Goal: Information Seeking & Learning: Learn about a topic

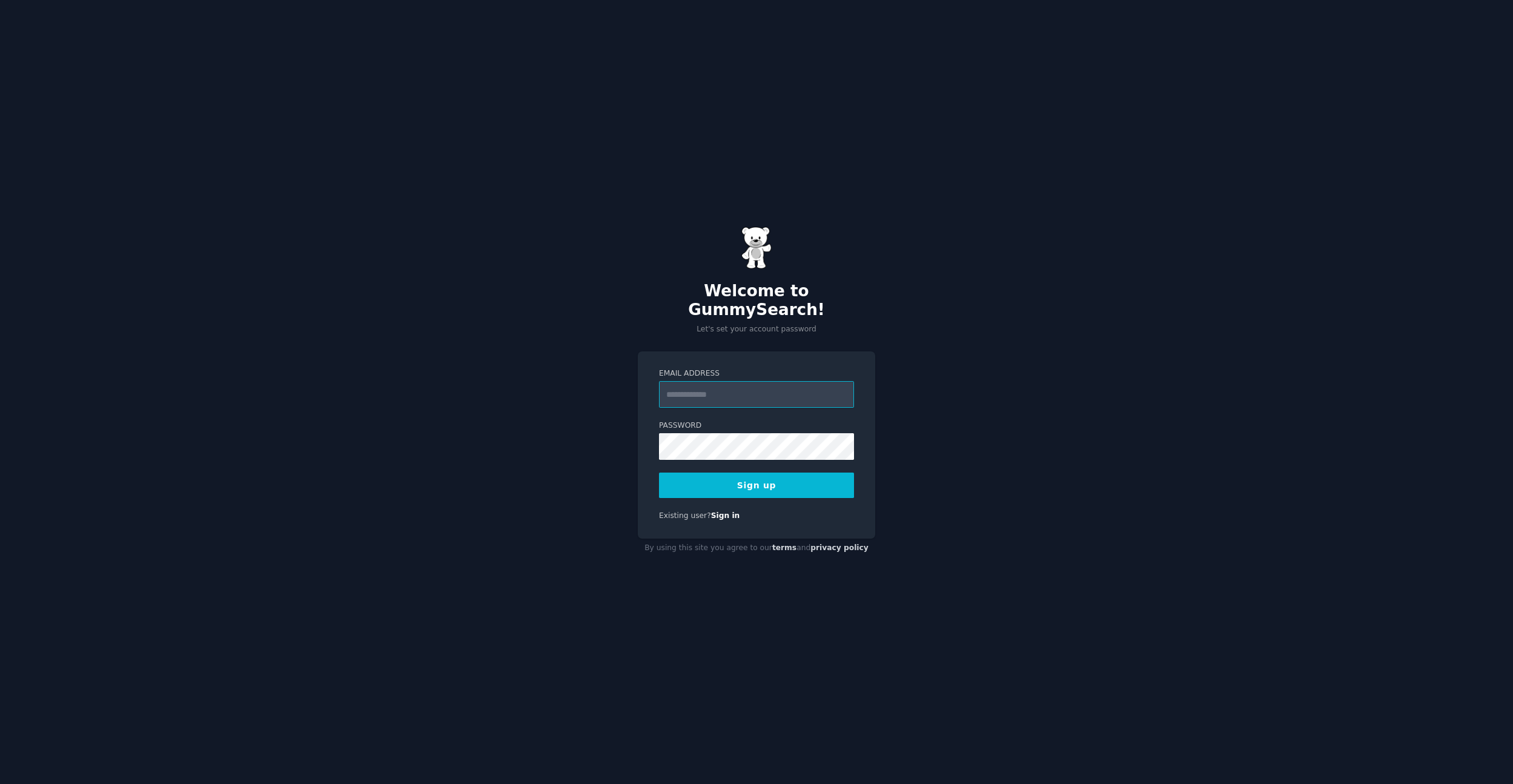
paste input "**********"
type input "**********"
click at [730, 472] on button "Sign up" at bounding box center [756, 485] width 195 height 26
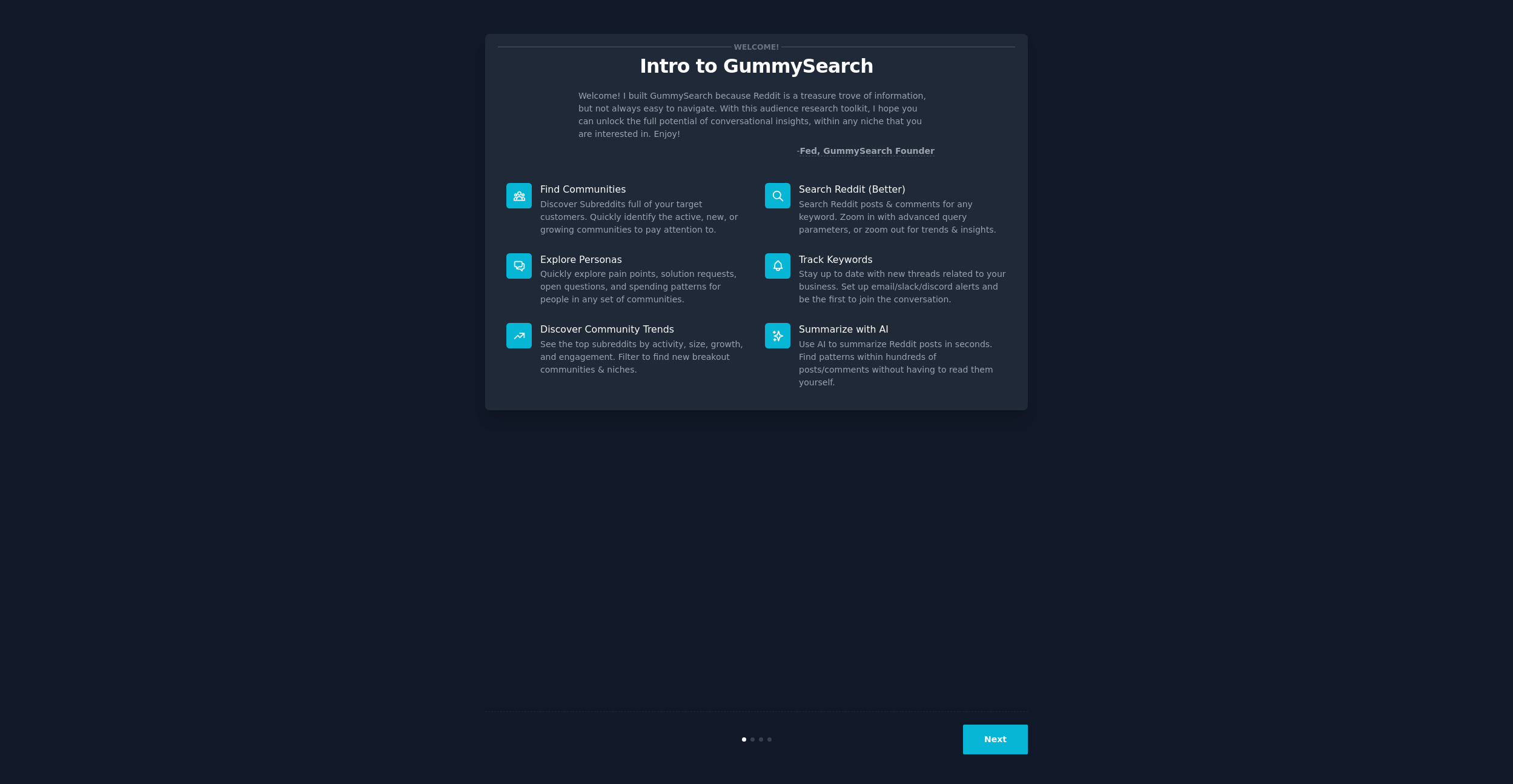
click at [991, 741] on button "Next" at bounding box center [996, 739] width 65 height 29
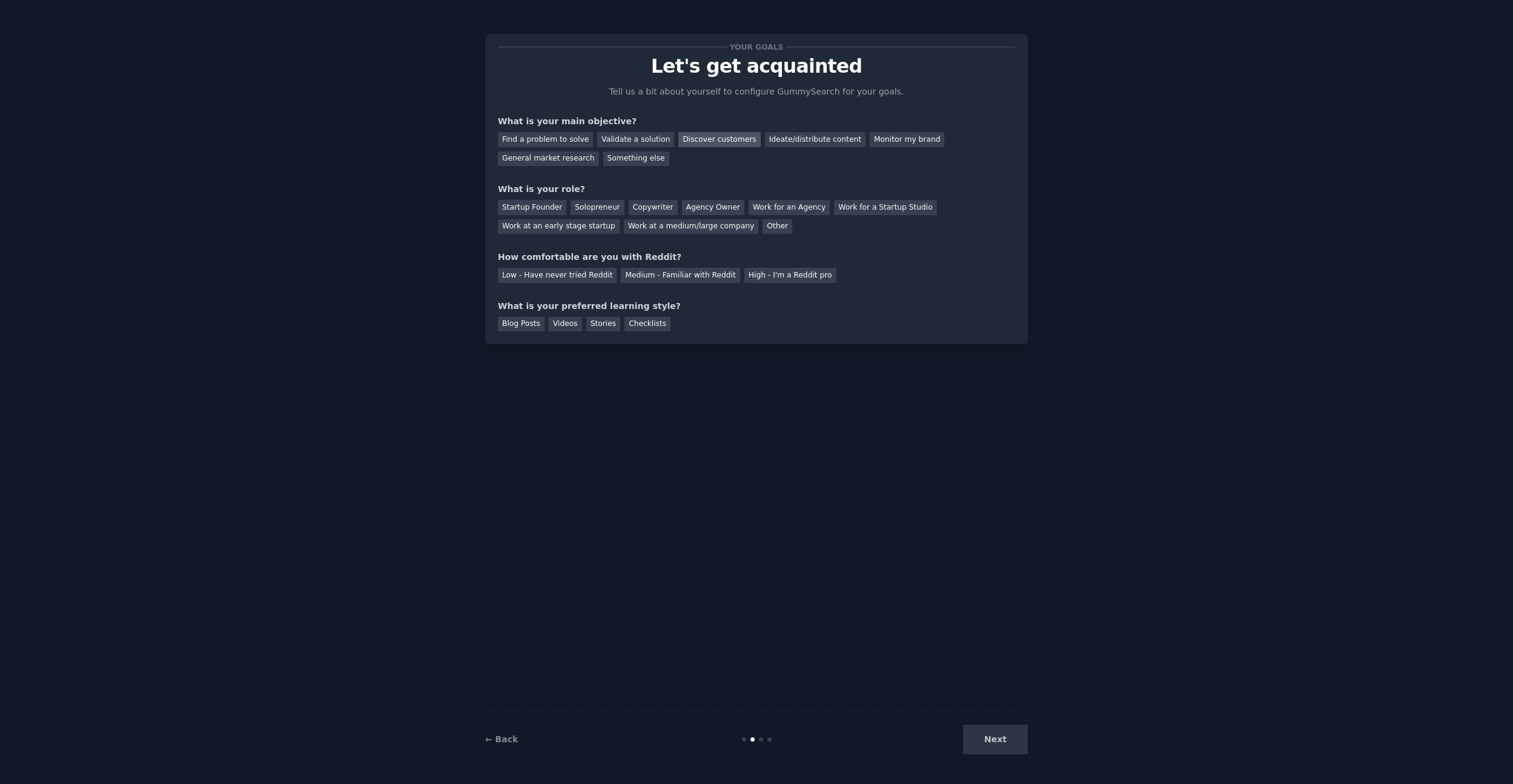
click at [682, 137] on div "Discover customers" at bounding box center [719, 140] width 82 height 15
click at [646, 138] on div "Validate a solution" at bounding box center [635, 140] width 77 height 15
click at [711, 141] on div "Discover customers" at bounding box center [719, 140] width 82 height 15
click at [987, 735] on div "Next" at bounding box center [937, 739] width 181 height 29
click at [559, 207] on div "Startup Founder" at bounding box center [532, 207] width 68 height 15
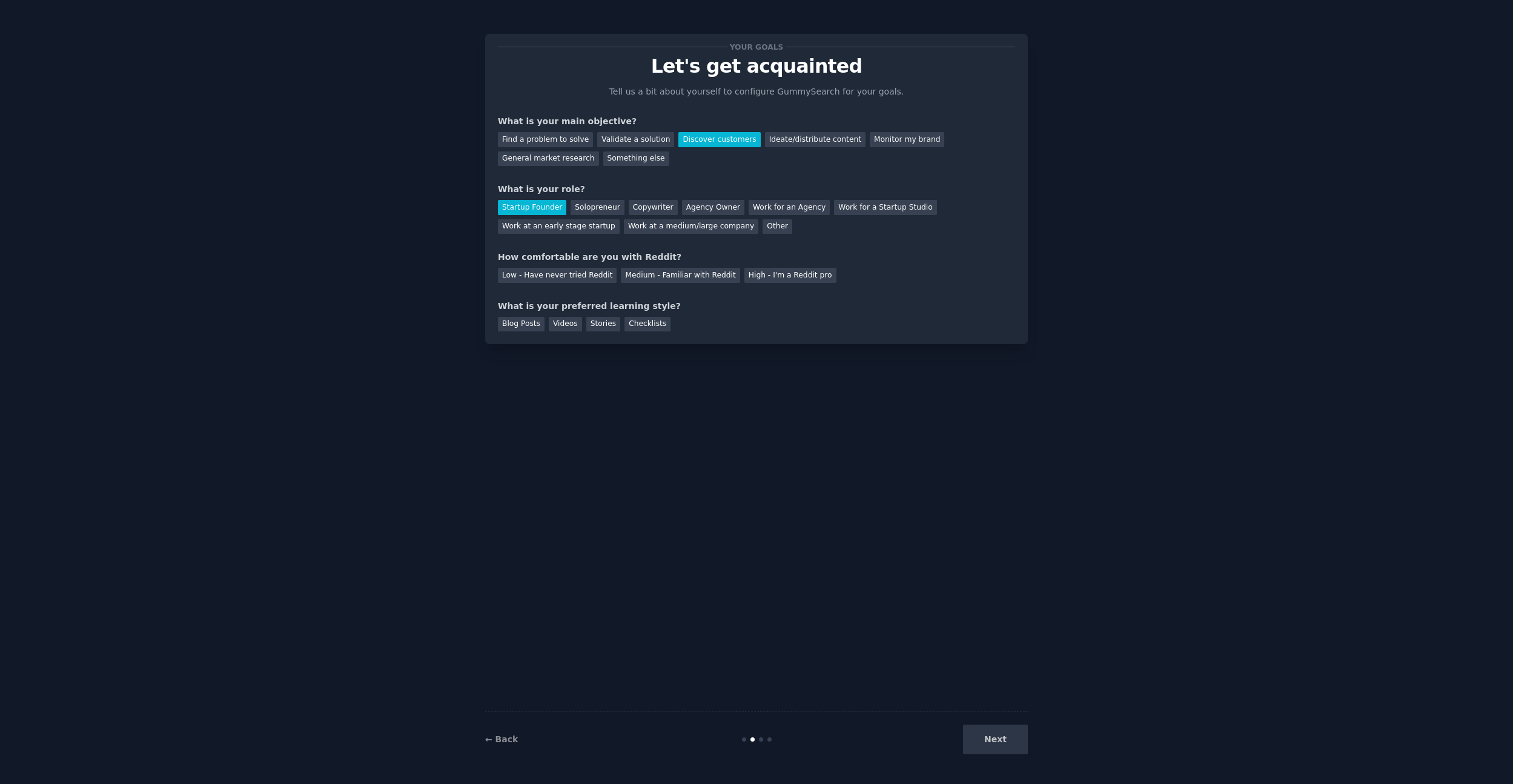
click at [536, 266] on div "Low - Have never tried Reddit Medium - Familiar with Reddit High - I'm a Reddit…" at bounding box center [756, 273] width 517 height 19
click at [753, 276] on div "High - I'm a Reddit pro" at bounding box center [790, 275] width 92 height 15
click at [504, 327] on div "Blog Posts" at bounding box center [521, 324] width 47 height 15
click at [566, 320] on div "Videos" at bounding box center [565, 324] width 33 height 15
click at [1022, 740] on button "Next" at bounding box center [996, 739] width 65 height 29
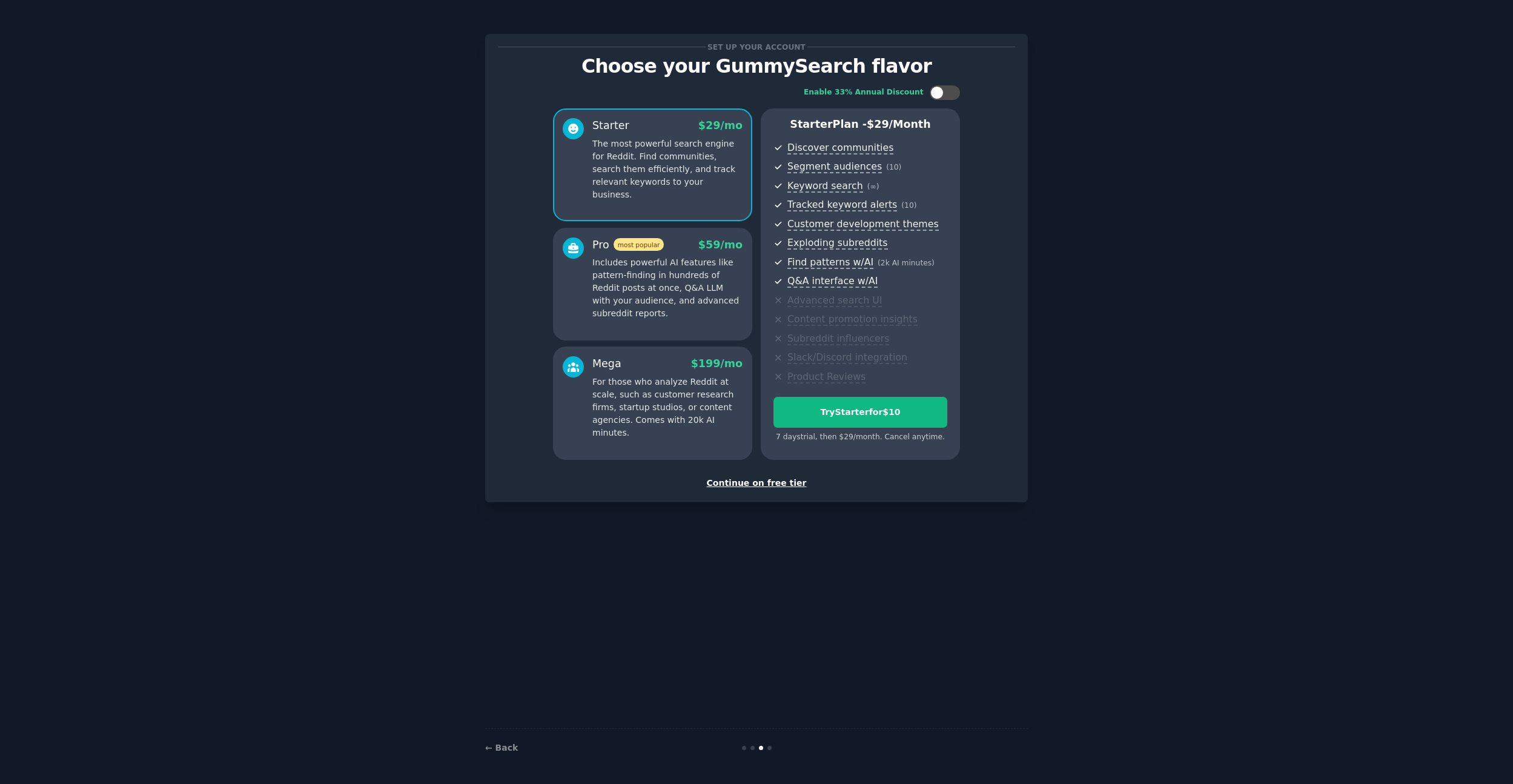
click at [769, 483] on div "Continue on free tier" at bounding box center [756, 483] width 517 height 13
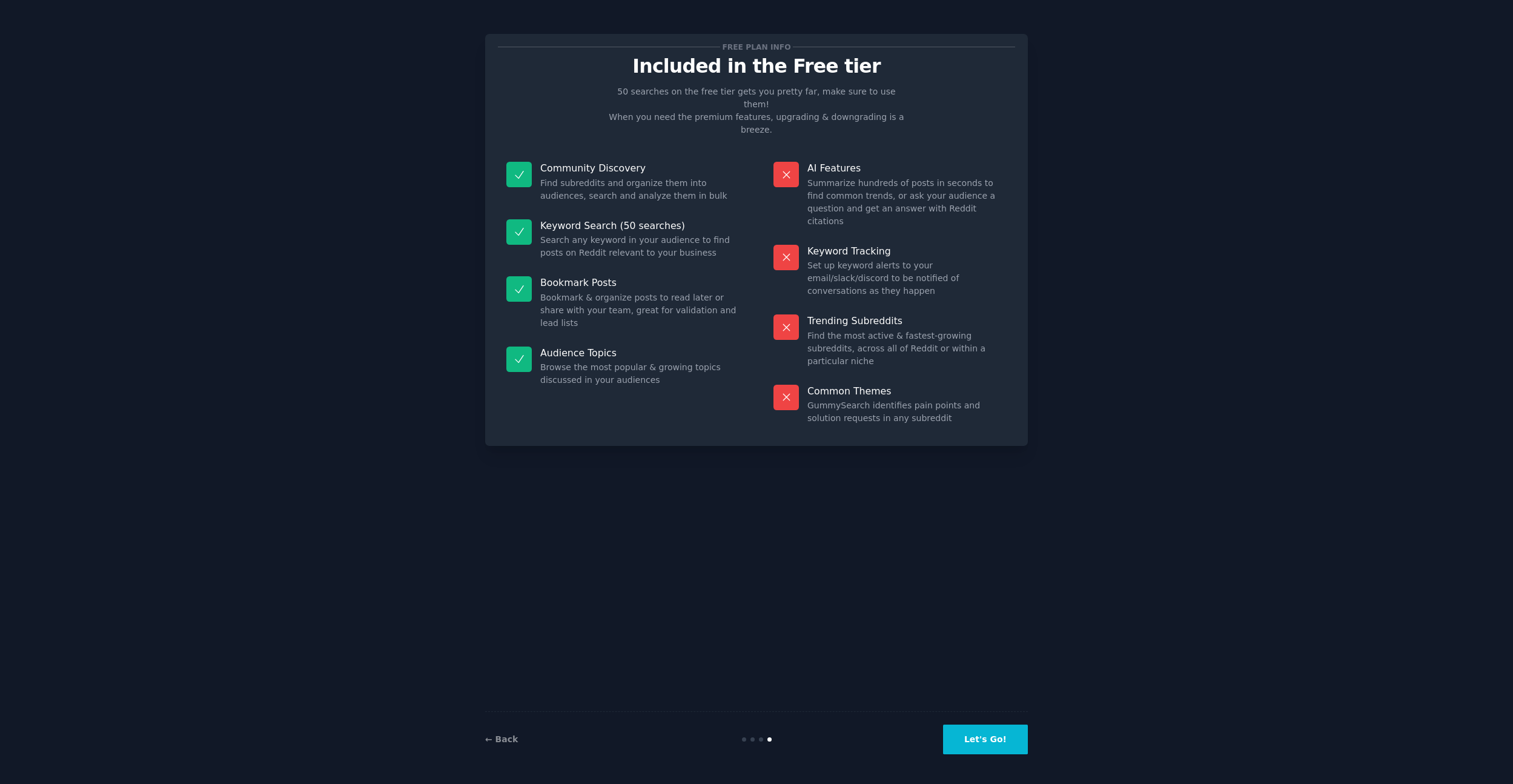
click at [976, 751] on button "Let's Go!" at bounding box center [986, 739] width 85 height 29
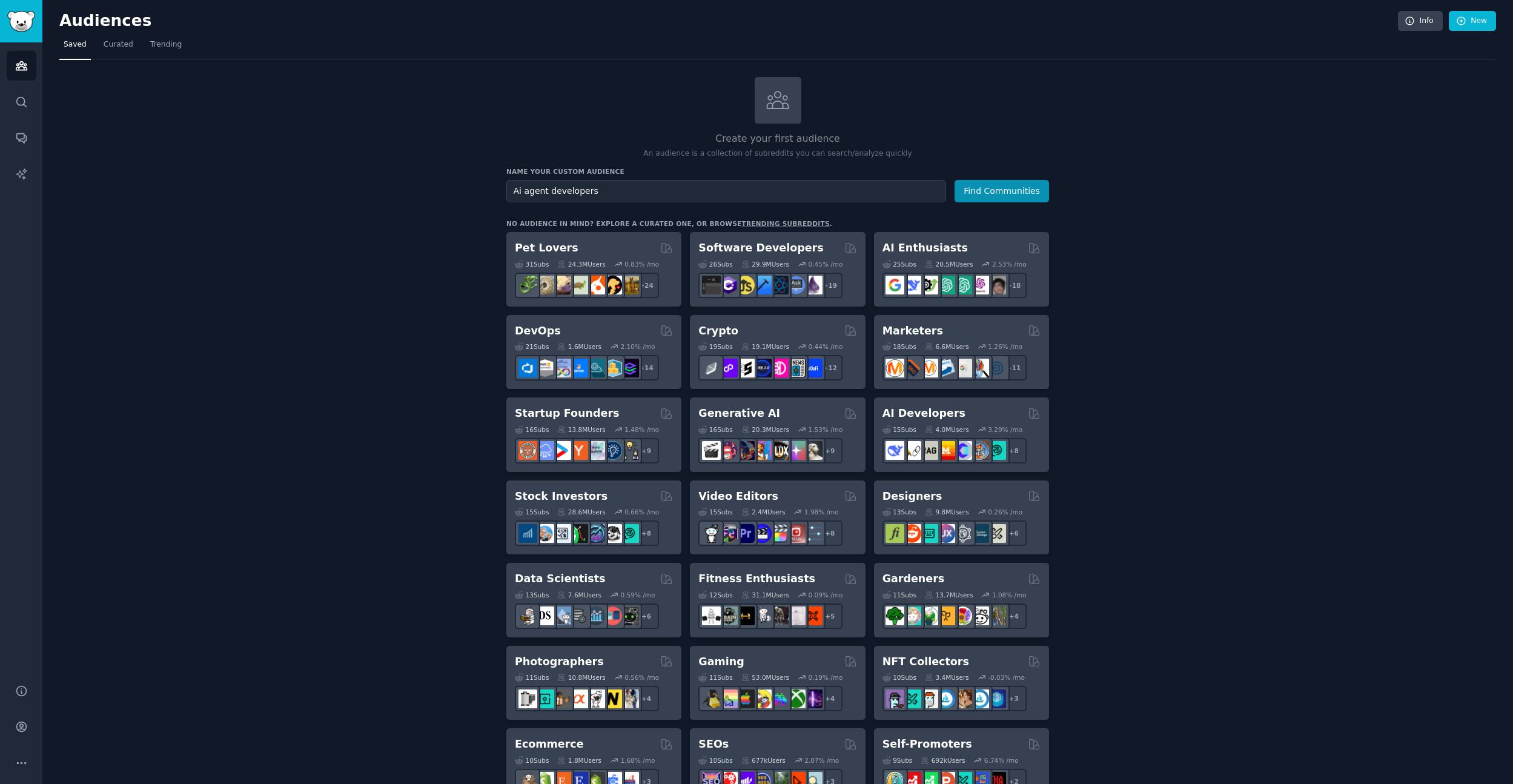
type input "Ai agent developers"
click at [954, 180] on button "Find Communities" at bounding box center [1001, 191] width 94 height 23
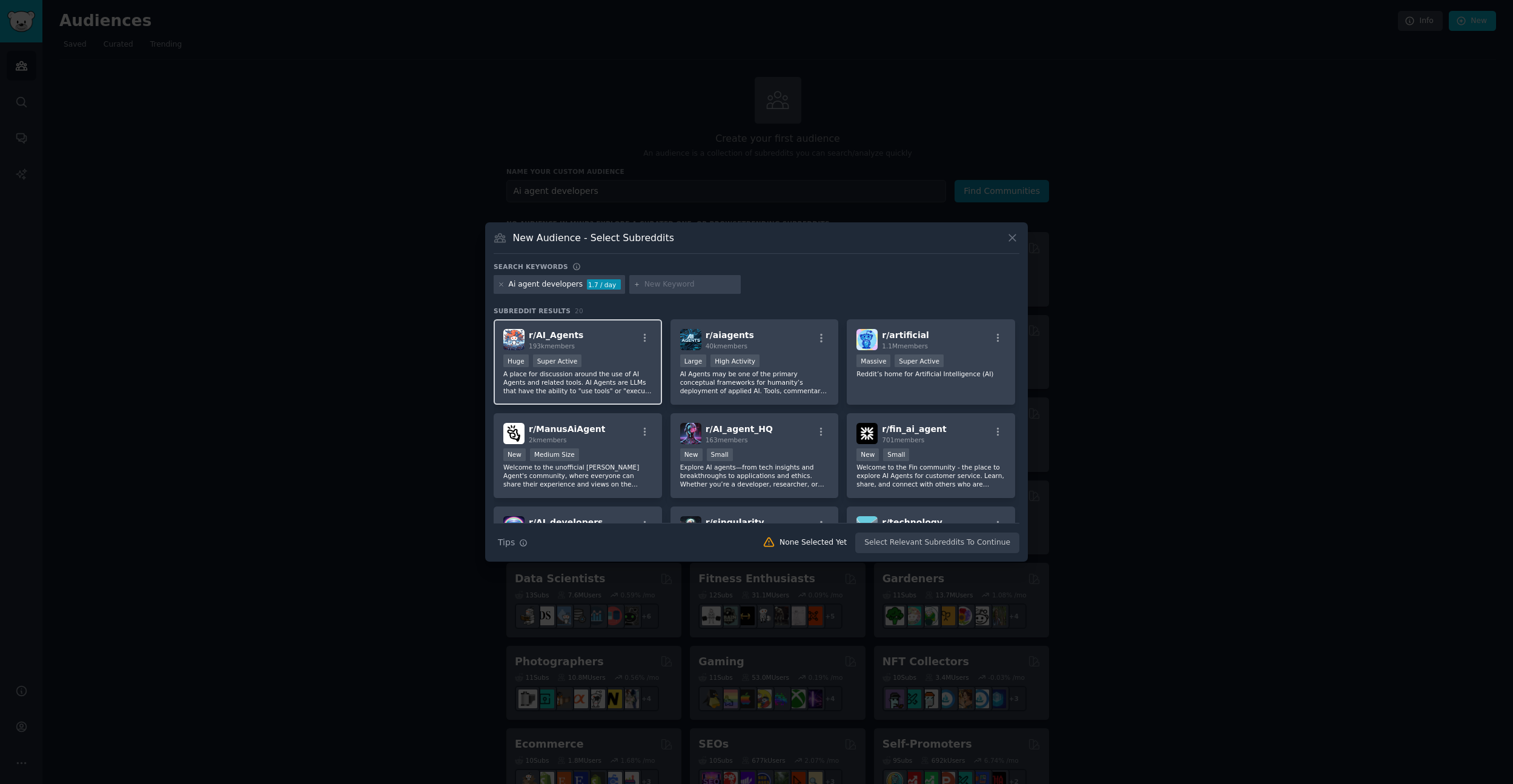
click at [621, 328] on div "r/ AI_Agents 193k members Huge Super Active A place for discussion around the u…" at bounding box center [578, 362] width 168 height 85
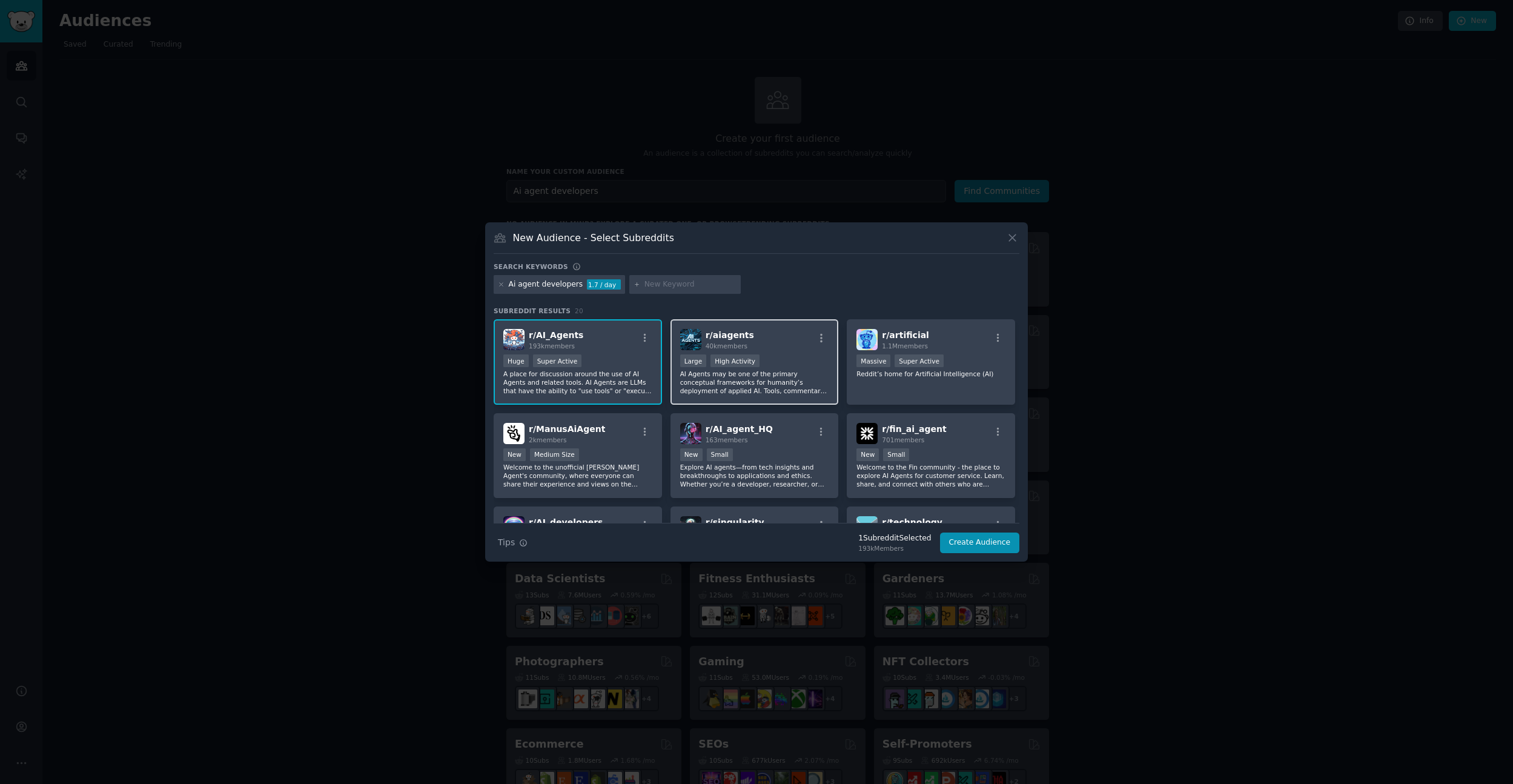
click at [748, 333] on div "r/ aiagents 40k members" at bounding box center [755, 340] width 149 height 21
click at [905, 331] on span "r/ artificial" at bounding box center [905, 335] width 47 height 9
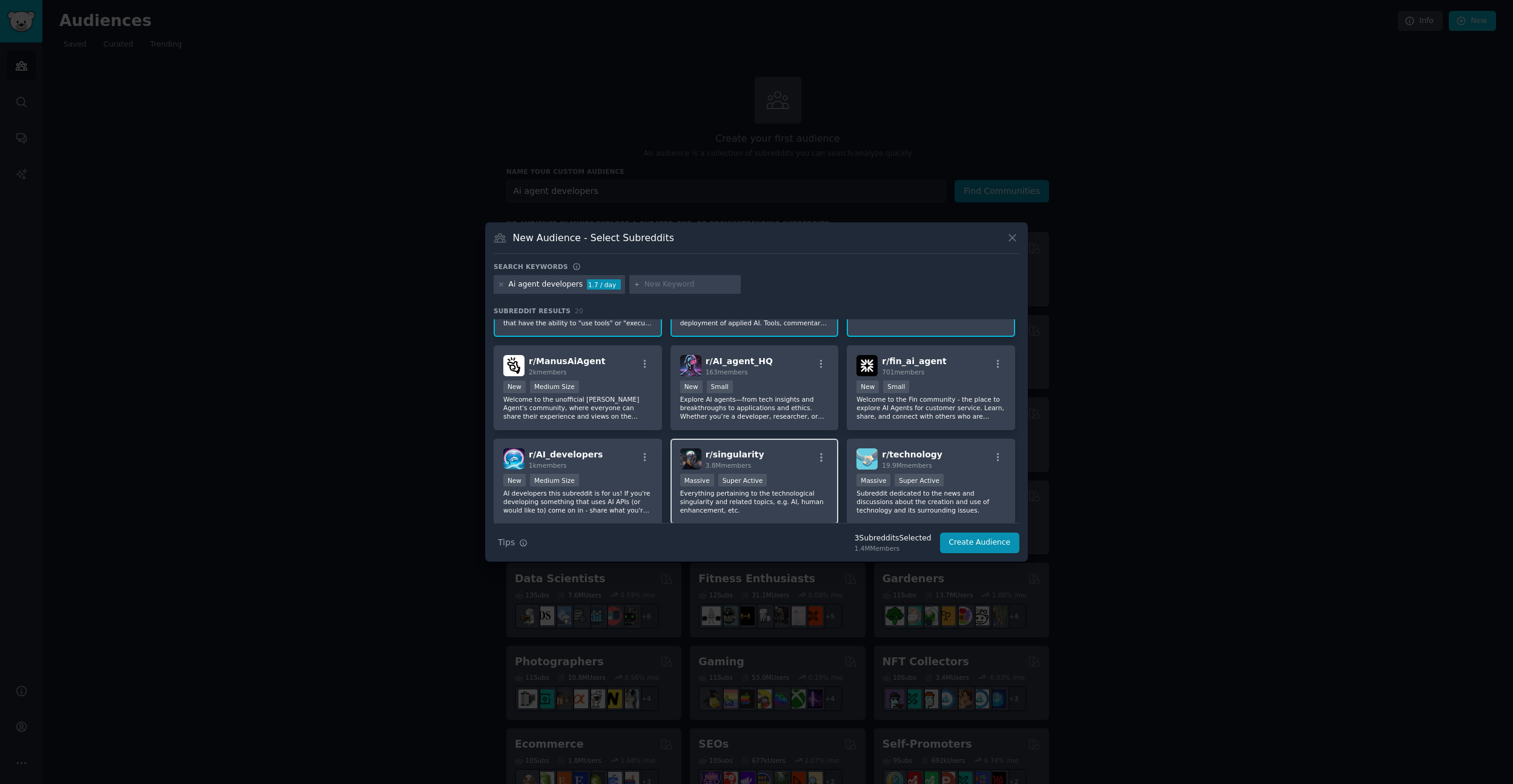
scroll to position [135, 0]
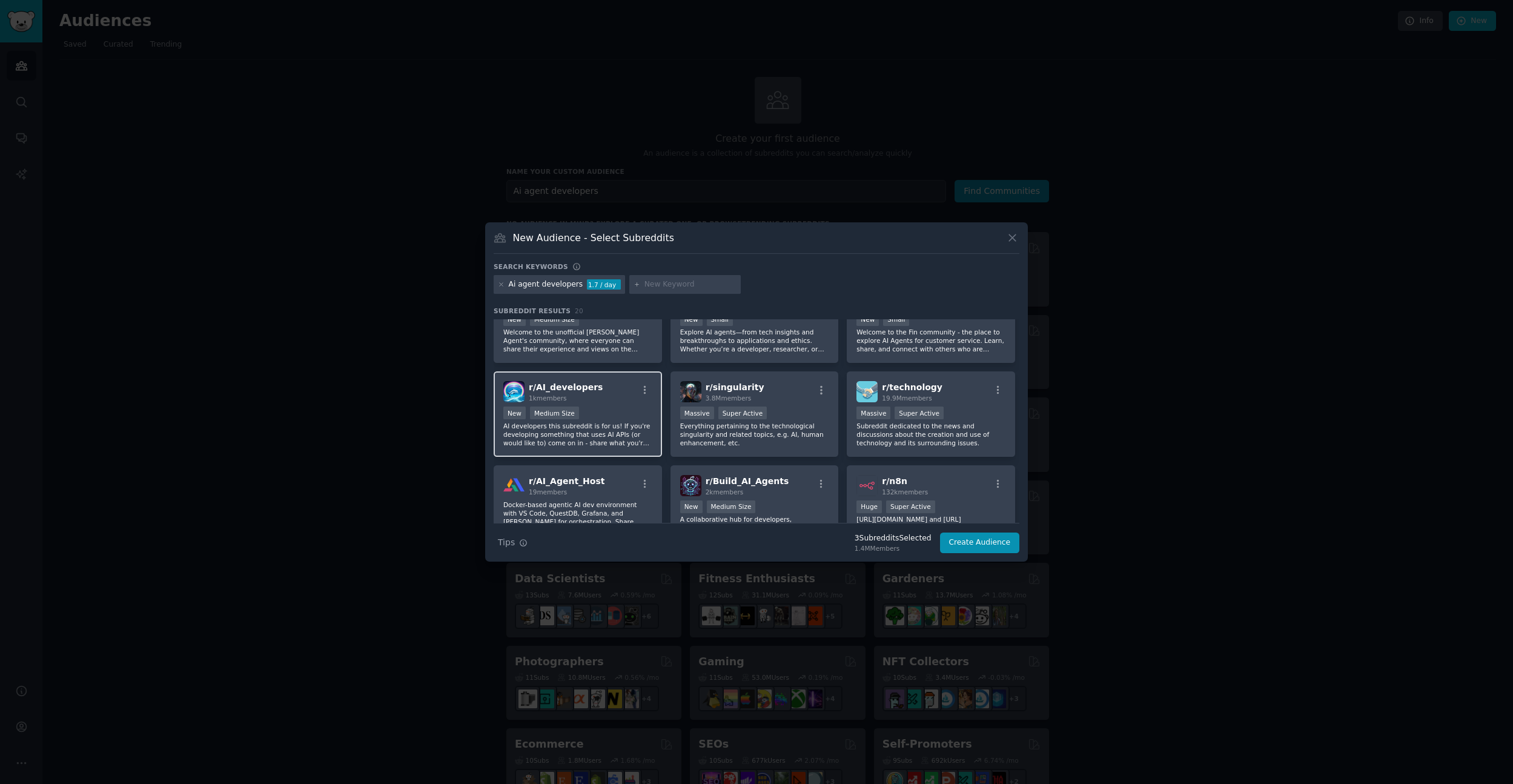
click at [589, 399] on div "1k members" at bounding box center [566, 398] width 74 height 9
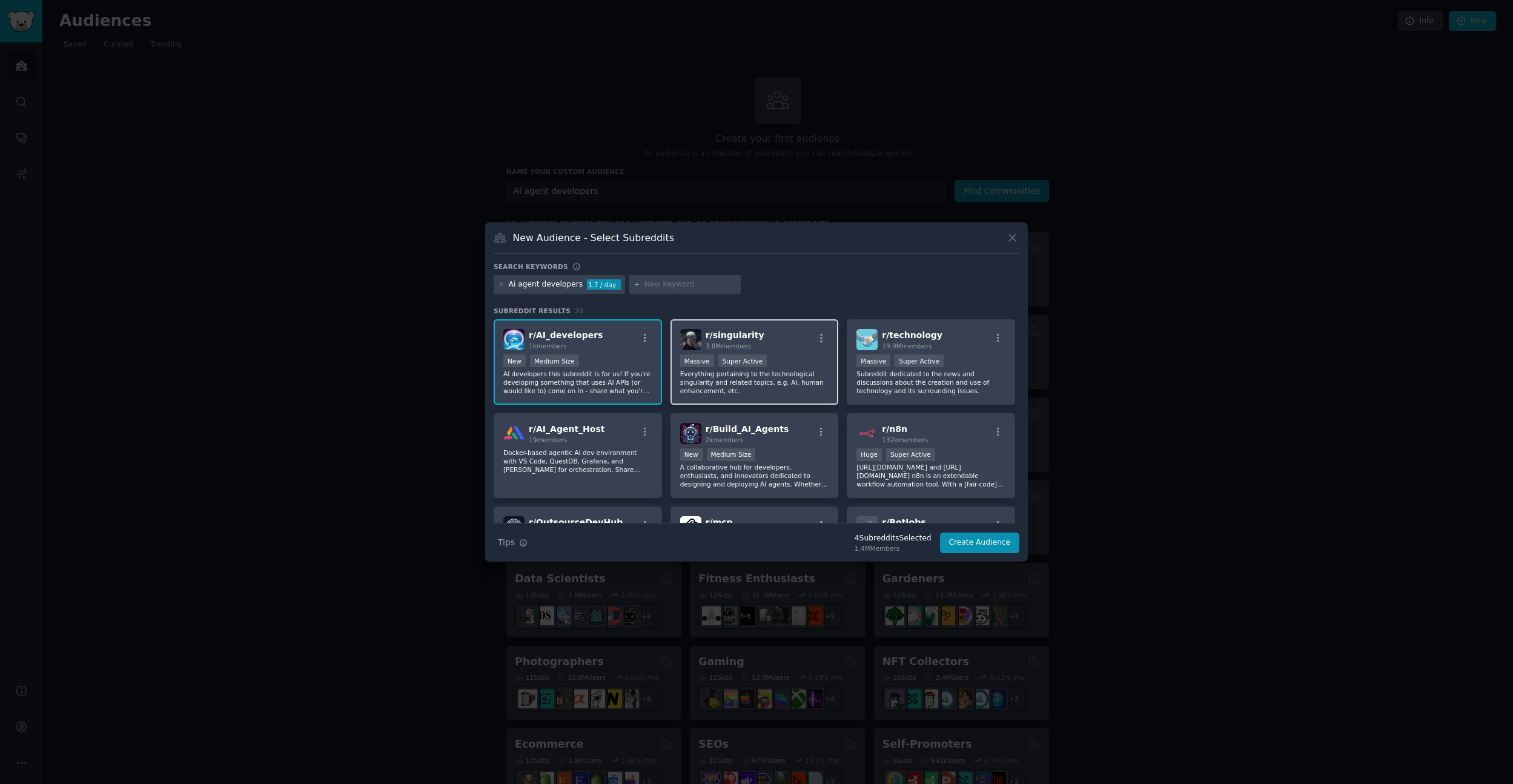
scroll to position [188, 0]
click at [778, 434] on div "2k members" at bounding box center [748, 439] width 84 height 9
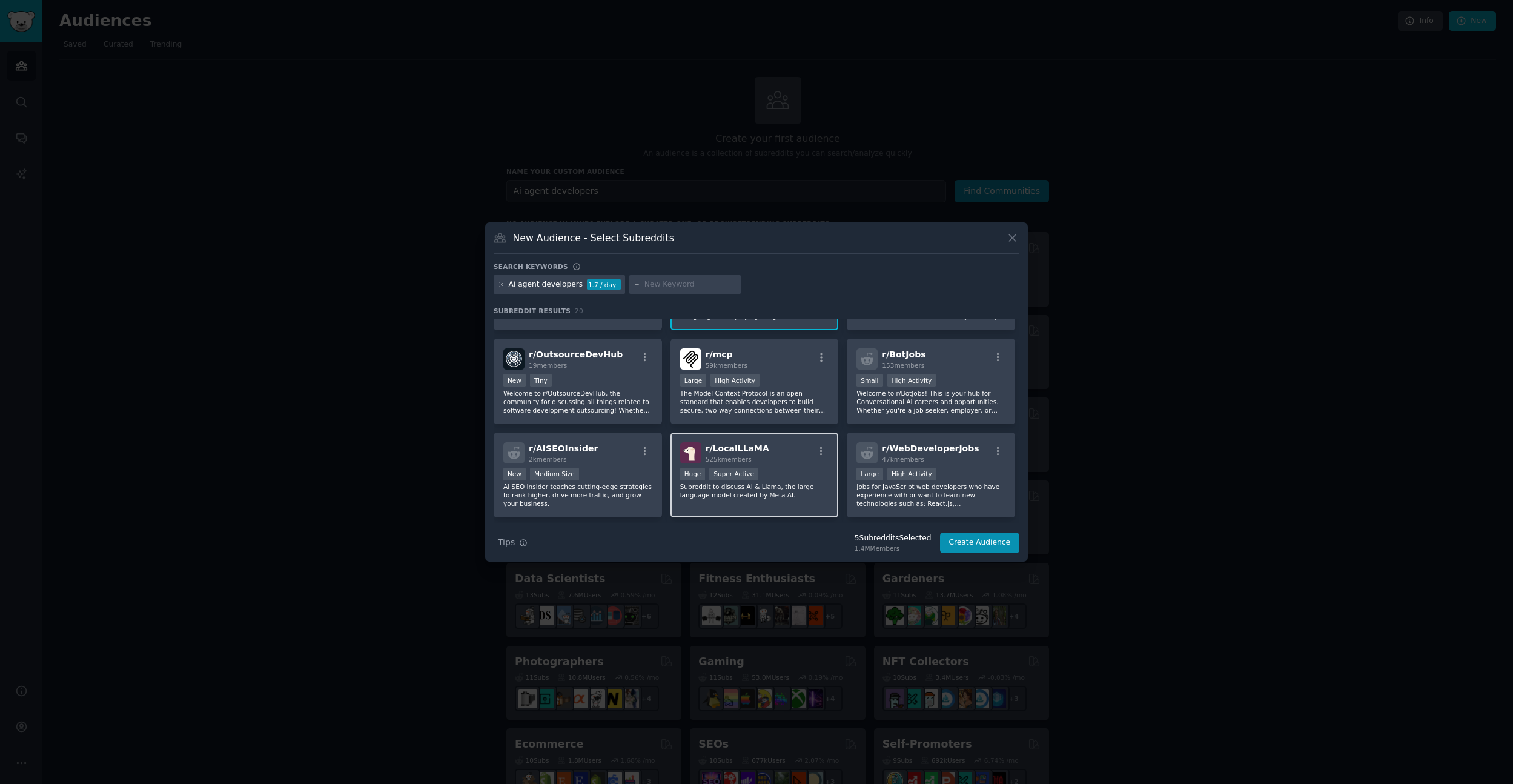
scroll to position [367, 0]
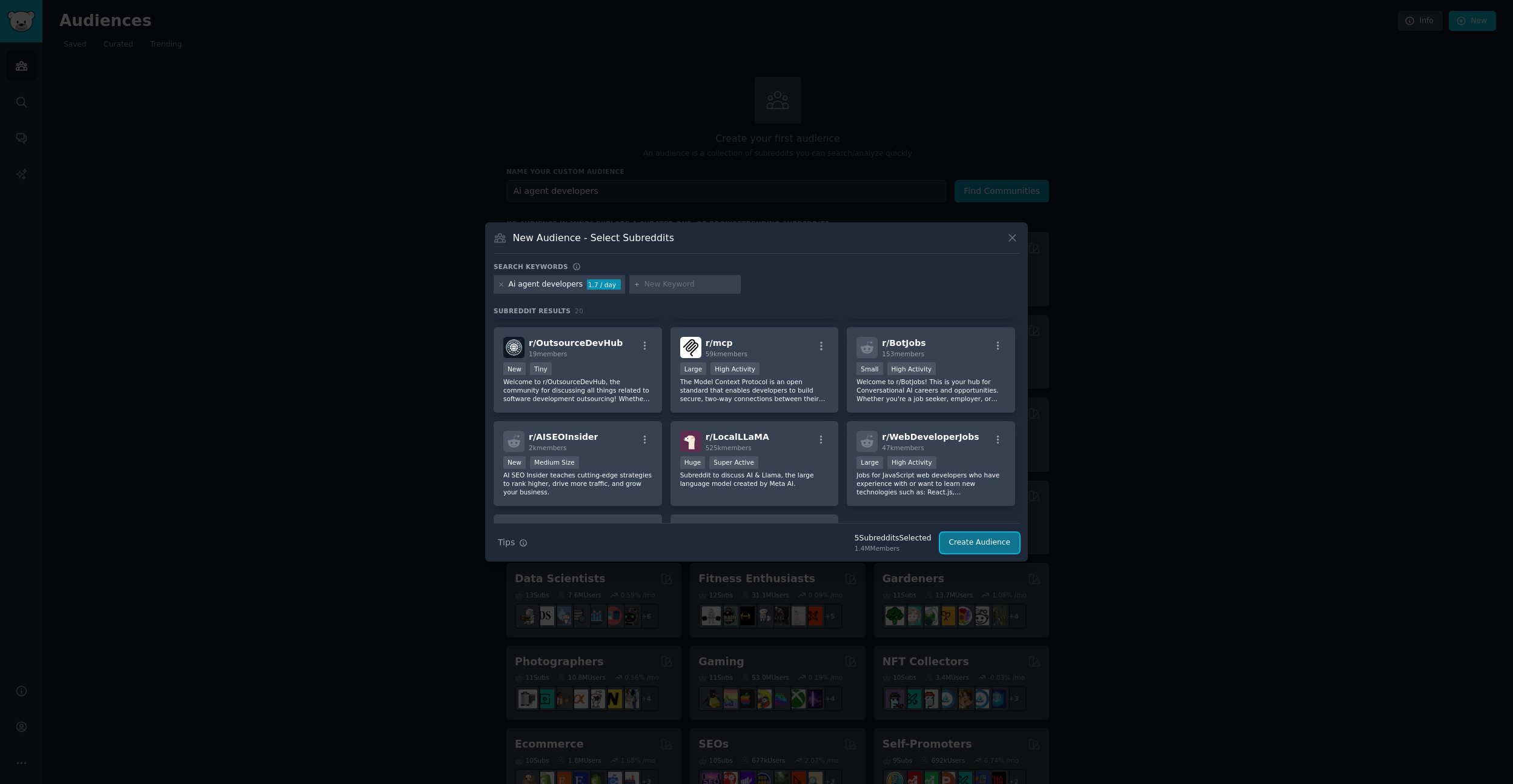
click at [976, 546] on button "Create Audience" at bounding box center [980, 542] width 80 height 21
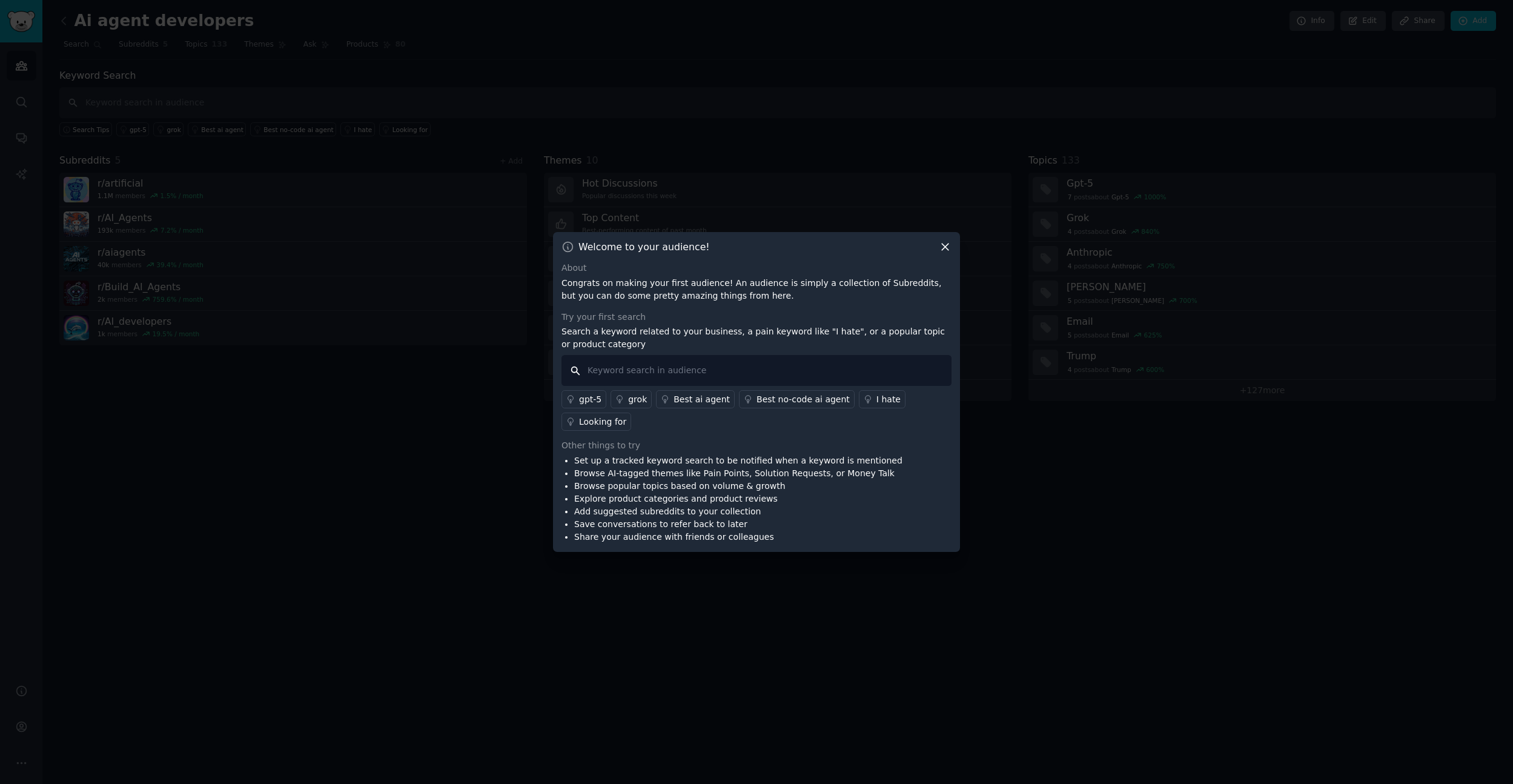
click at [685, 369] on input "text" at bounding box center [756, 370] width 390 height 31
click at [774, 404] on div "Best no-code ai agent" at bounding box center [803, 399] width 93 height 13
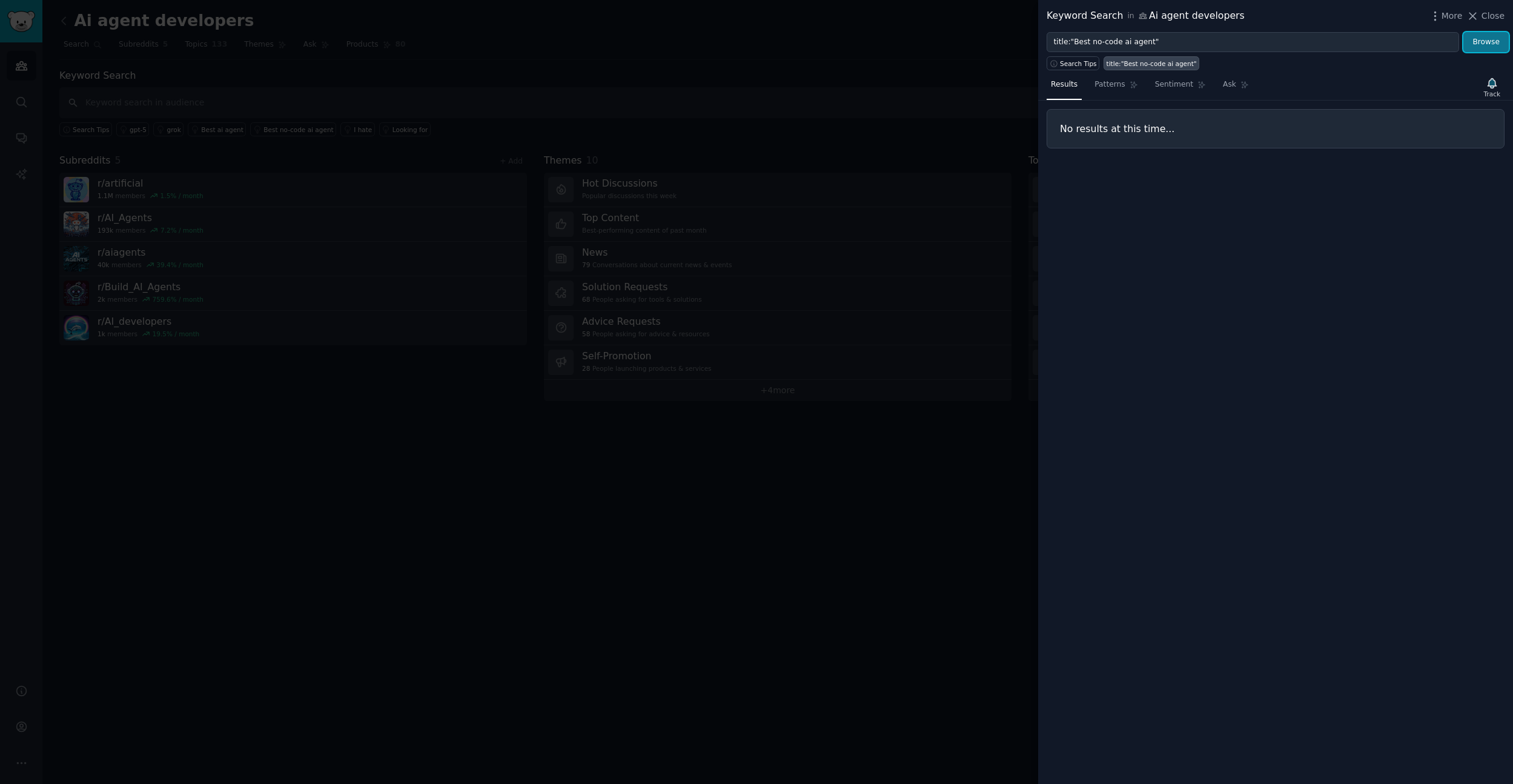
click at [1484, 46] on button "Browse" at bounding box center [1486, 42] width 46 height 21
click at [1239, 44] on input "title:"Best no-code ai agent"" at bounding box center [1253, 42] width 412 height 21
type input "create ai agent"
click at [1464, 32] on button "Browse" at bounding box center [1486, 42] width 46 height 21
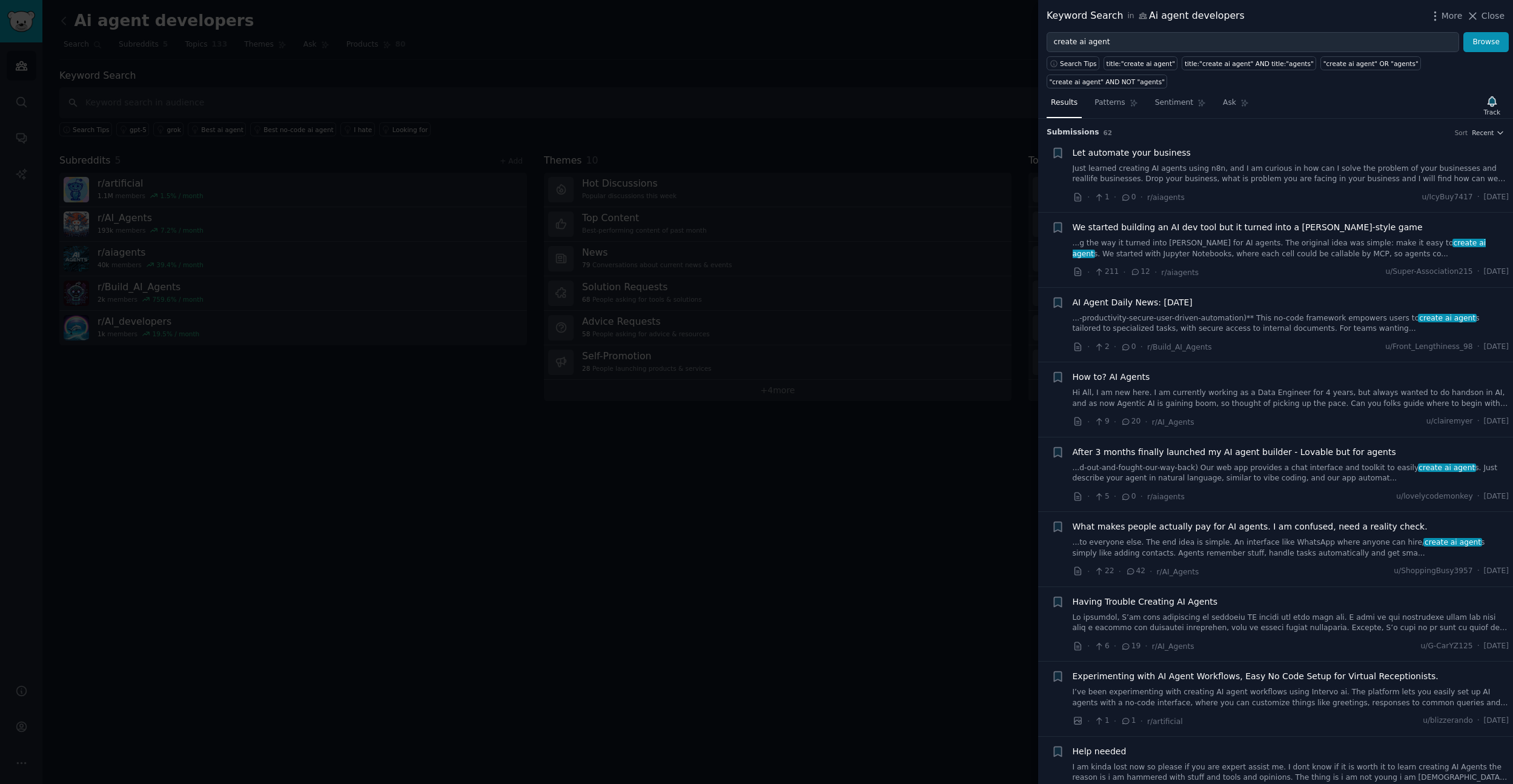
click at [1096, 374] on span "How to? AI Agents" at bounding box center [1111, 377] width 78 height 13
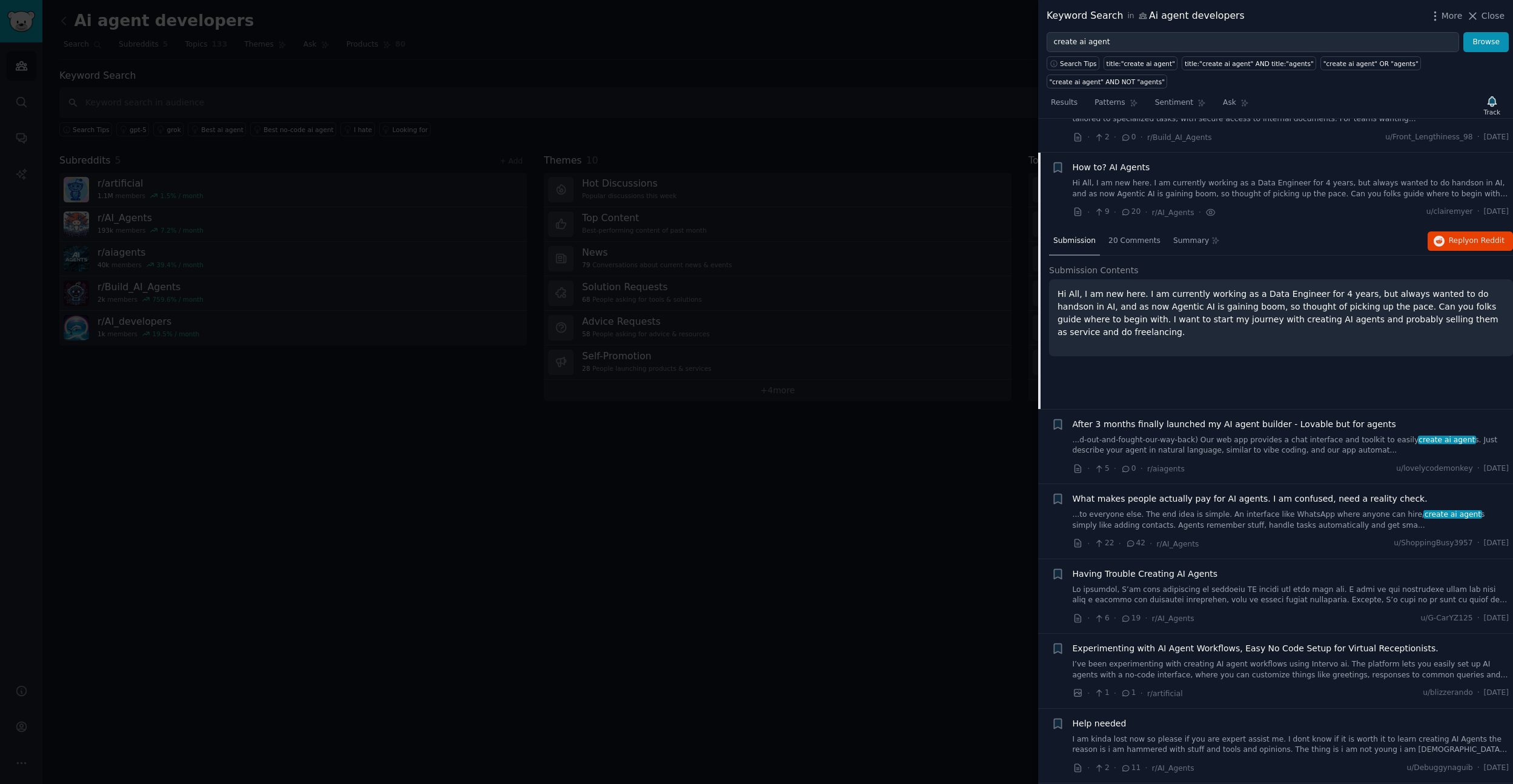
scroll to position [243, 0]
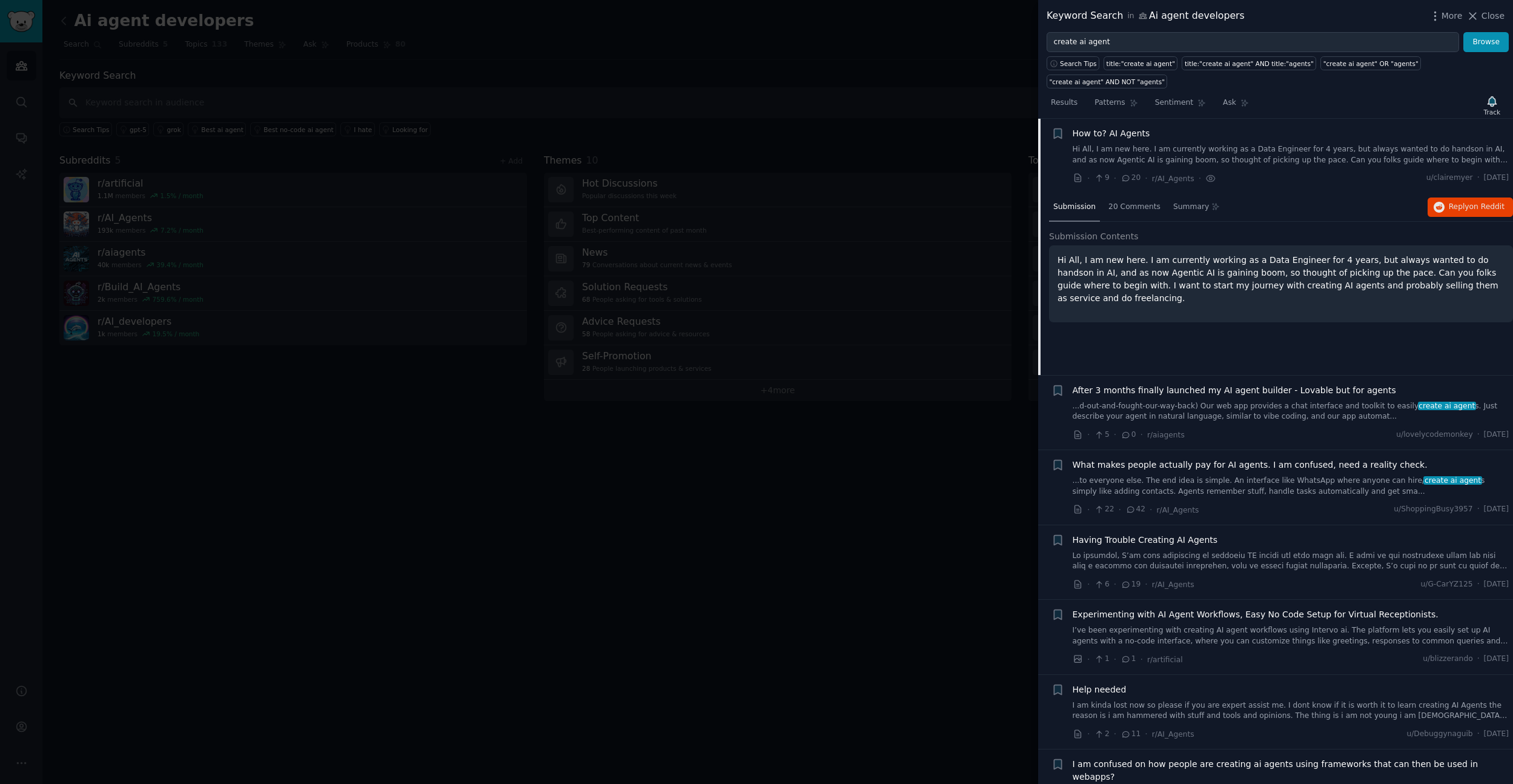
click at [1130, 391] on span "After 3 months finally launched my AI agent builder - Lovable but for agents" at bounding box center [1234, 390] width 323 height 13
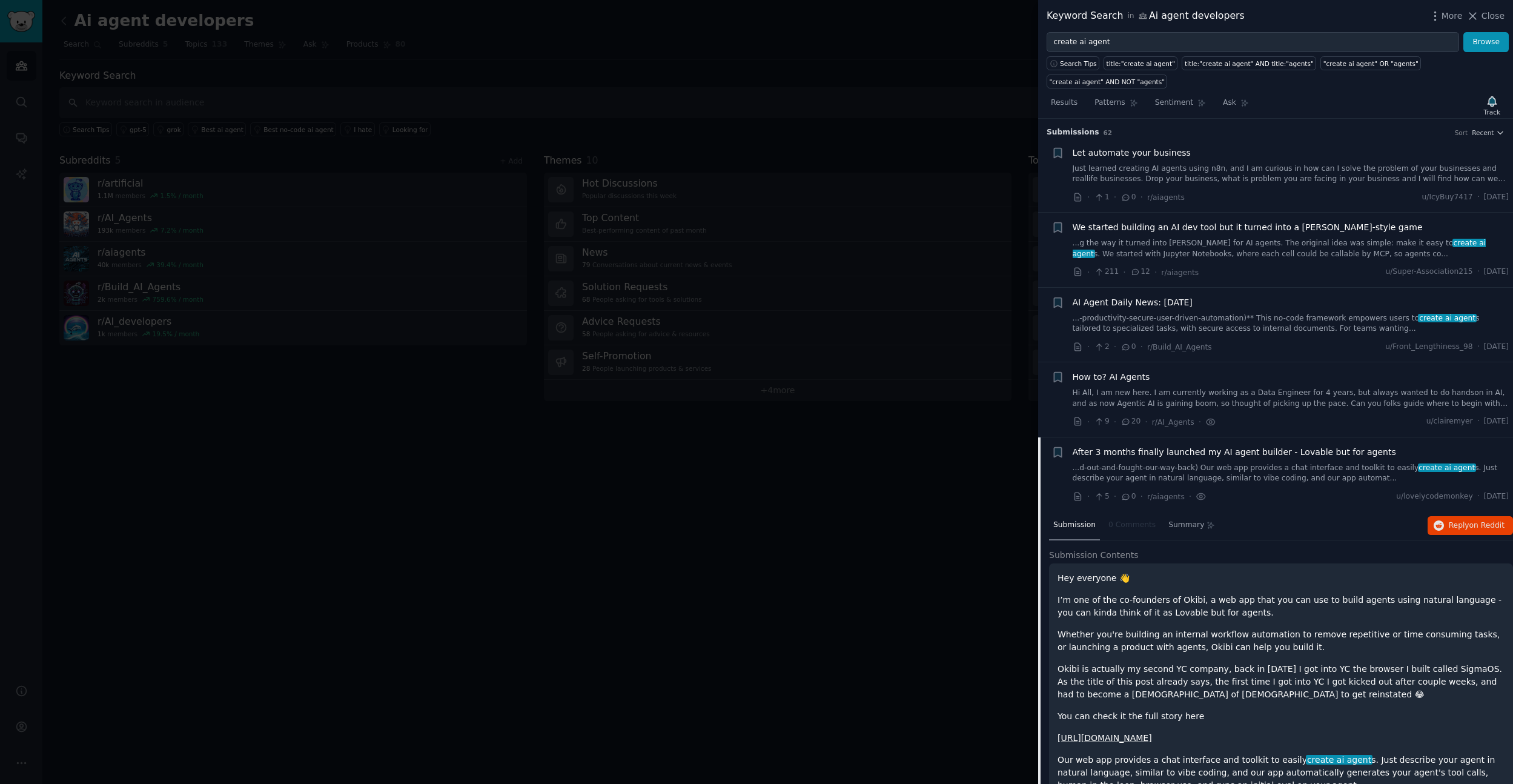
click at [1059, 157] on icon "button" at bounding box center [1057, 153] width 13 height 13
type input "Pains"
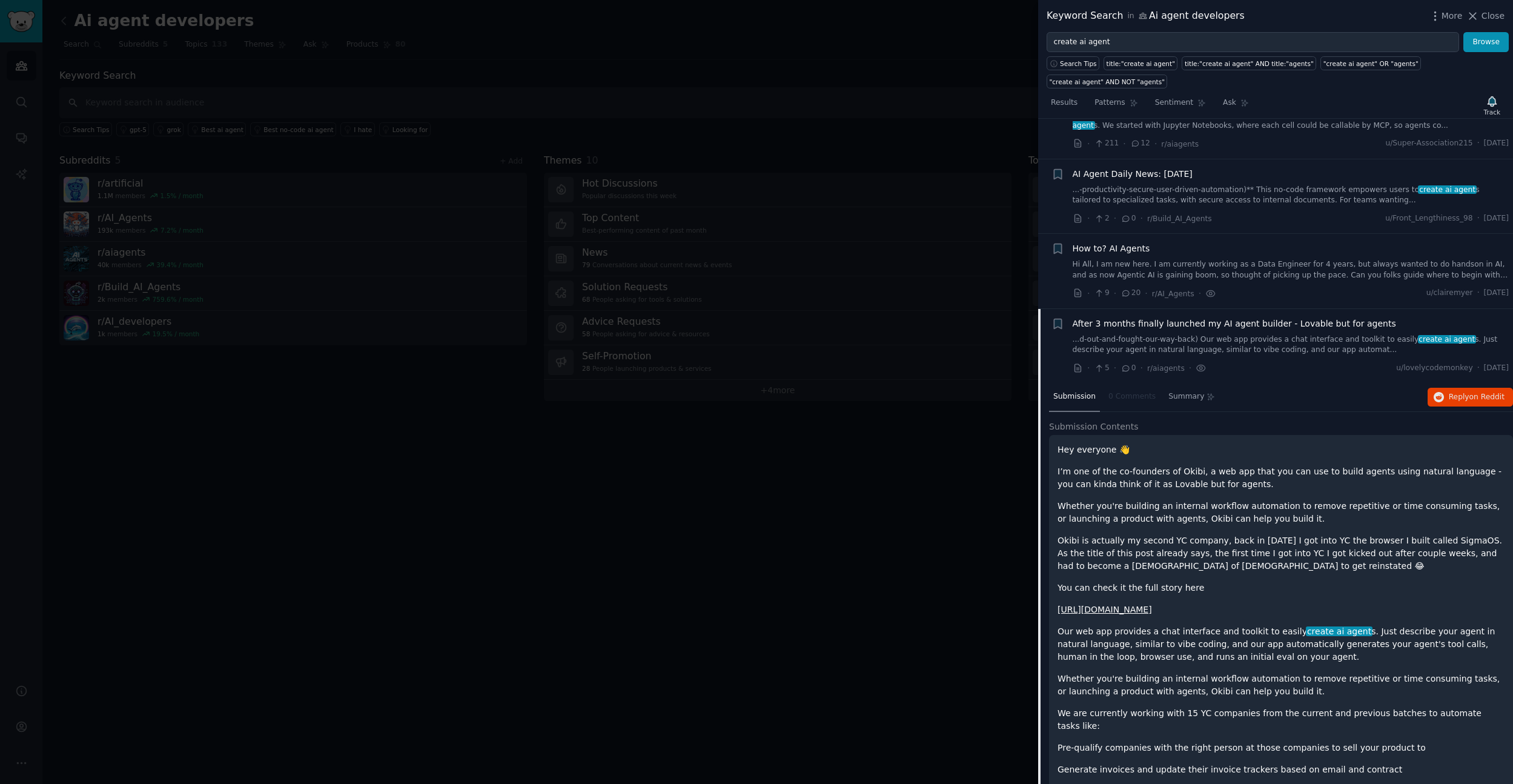
scroll to position [129, 0]
click at [1061, 250] on icon "button" at bounding box center [1057, 248] width 8 height 9
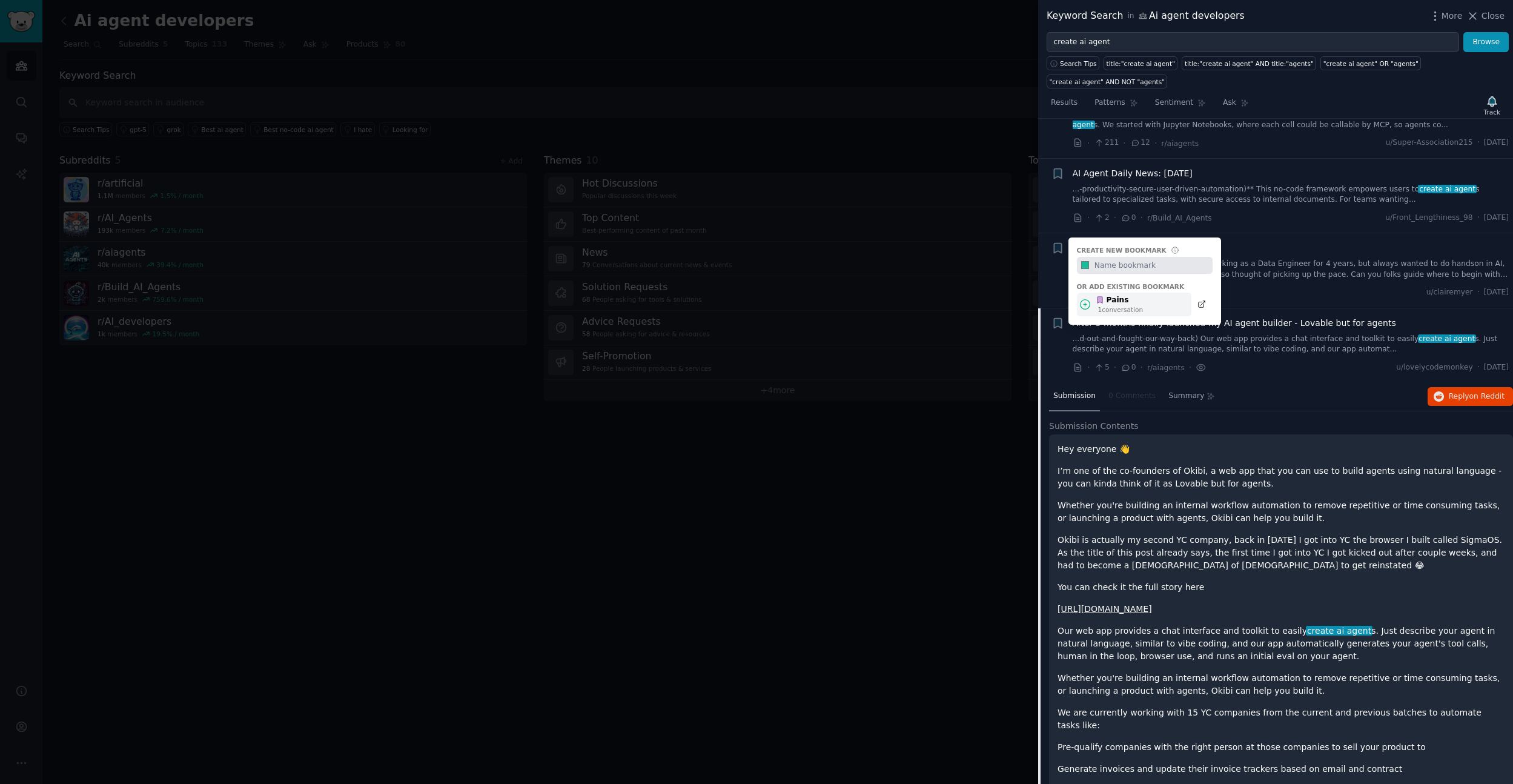
click at [1106, 300] on div "Pains" at bounding box center [1119, 300] width 47 height 11
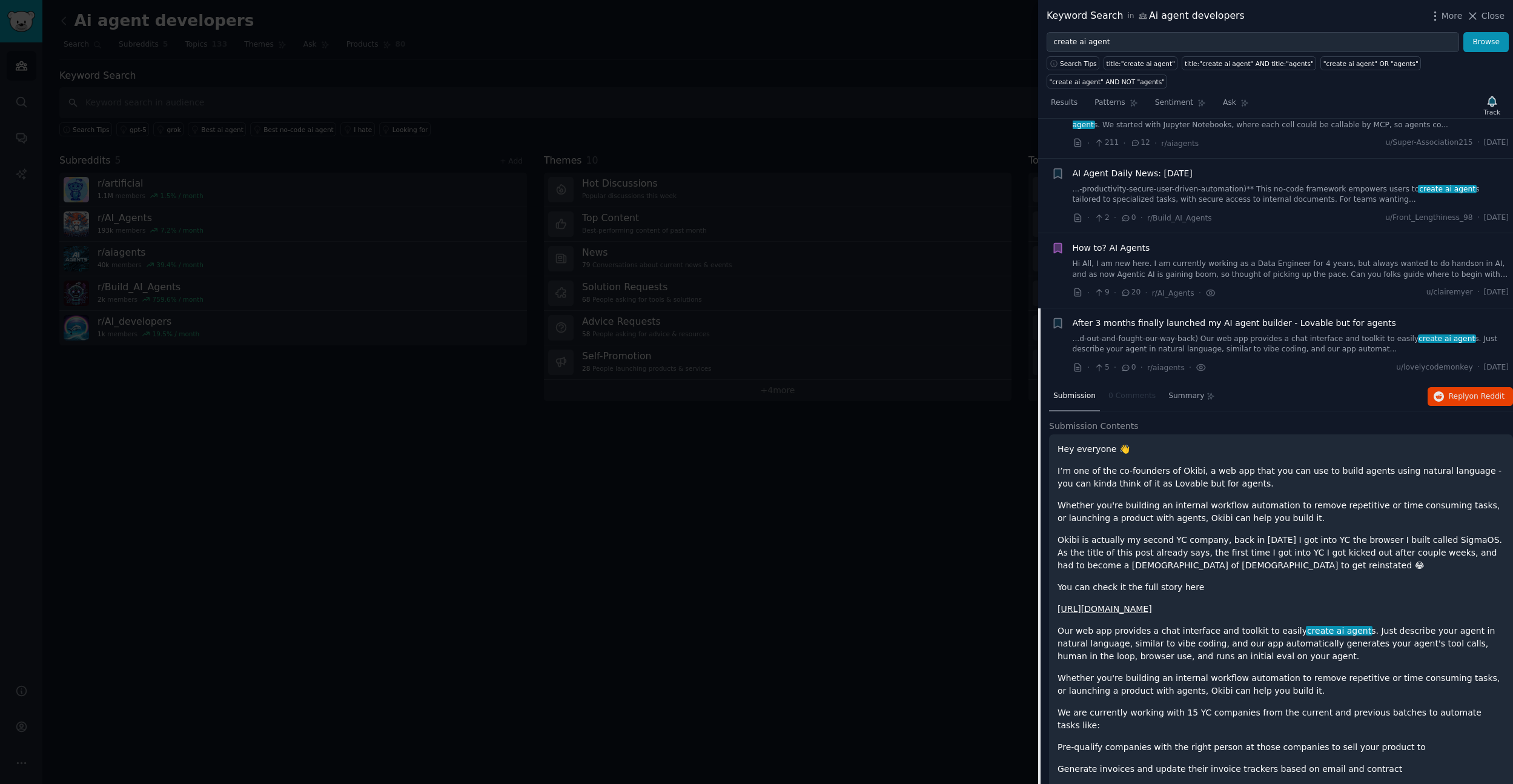
click at [1104, 253] on span "How to? AI Agents" at bounding box center [1111, 248] width 78 height 13
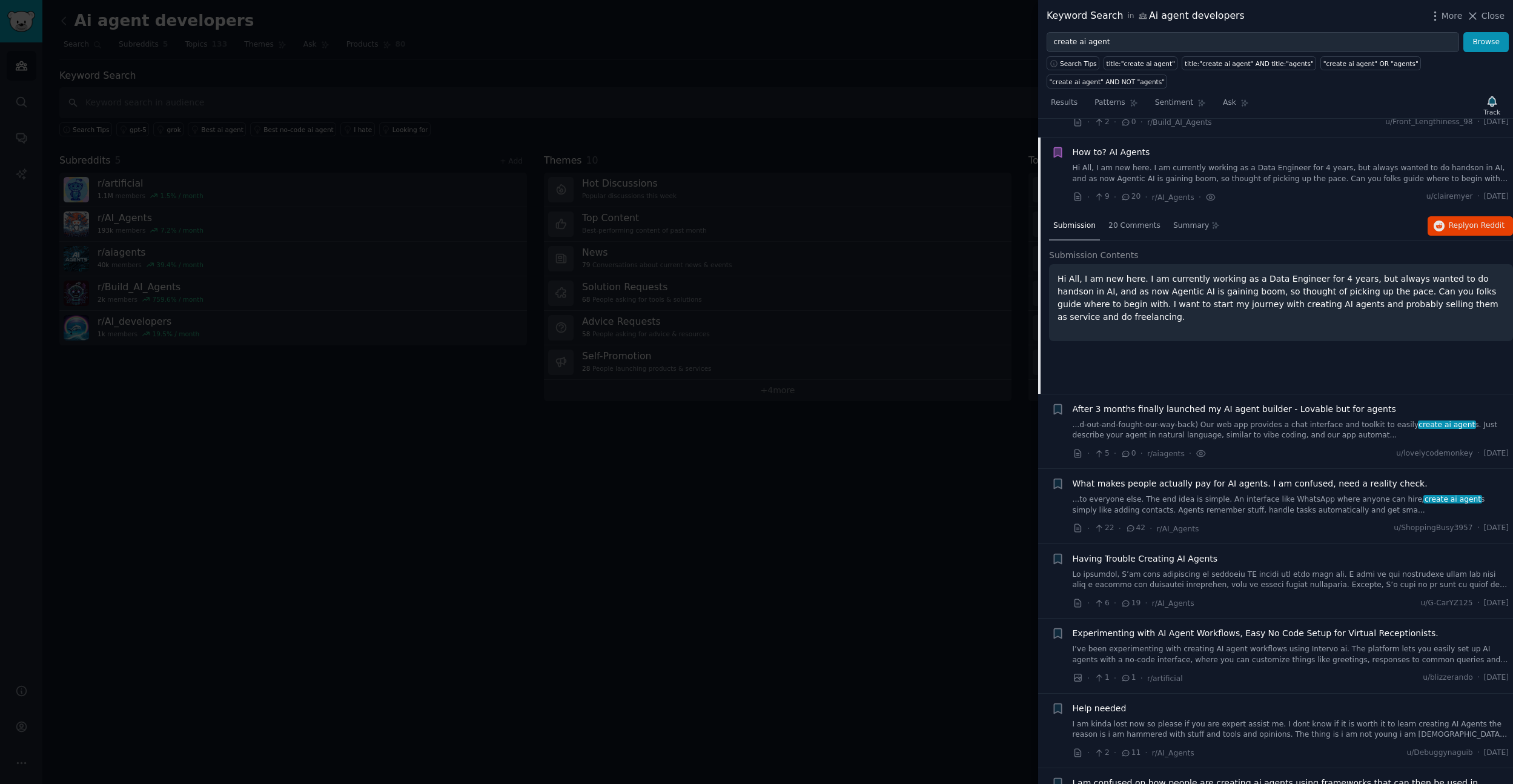
scroll to position [243, 0]
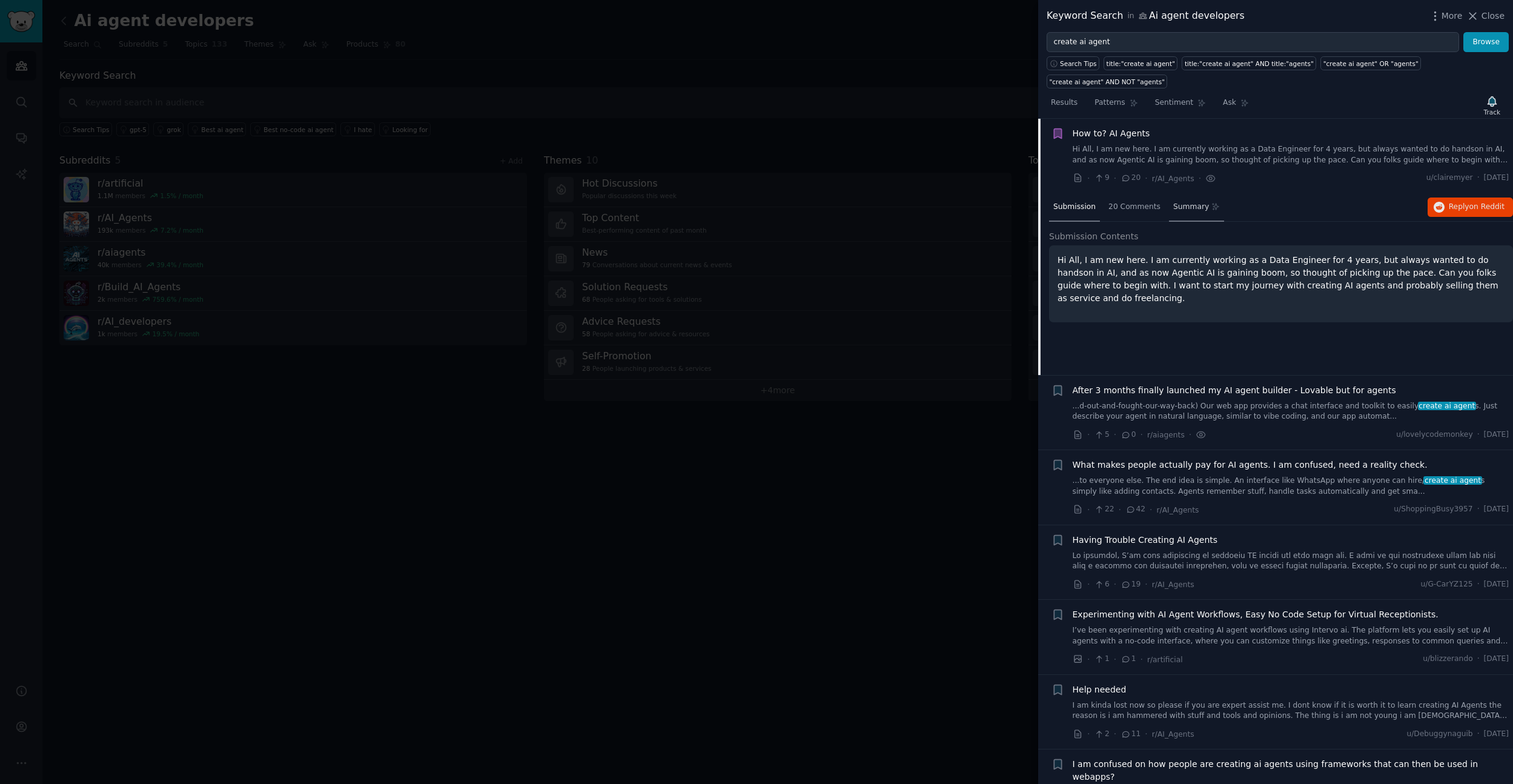
click at [1201, 213] on div "Summary" at bounding box center [1196, 208] width 55 height 29
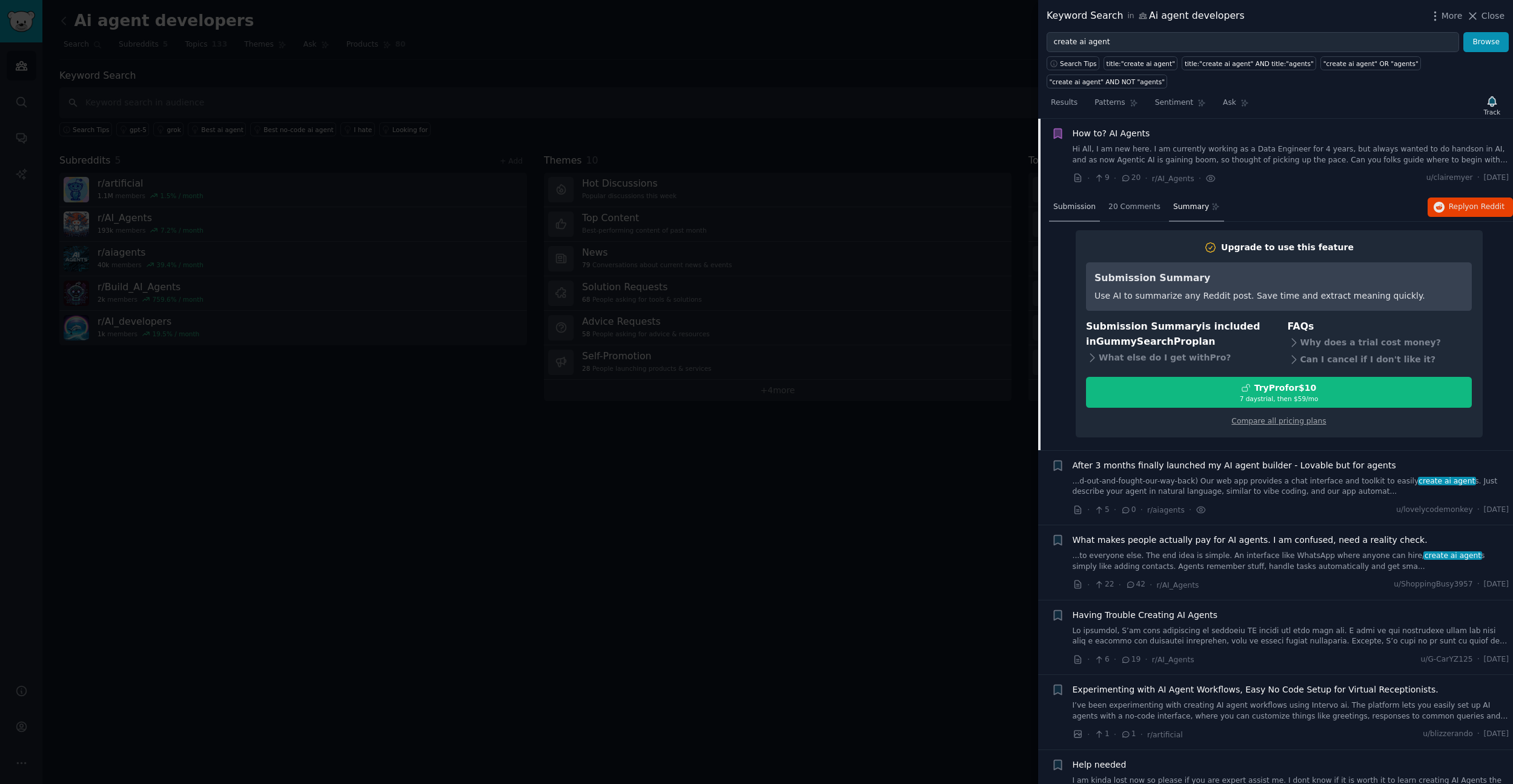
click at [1091, 210] on span "Submission" at bounding box center [1074, 206] width 43 height 11
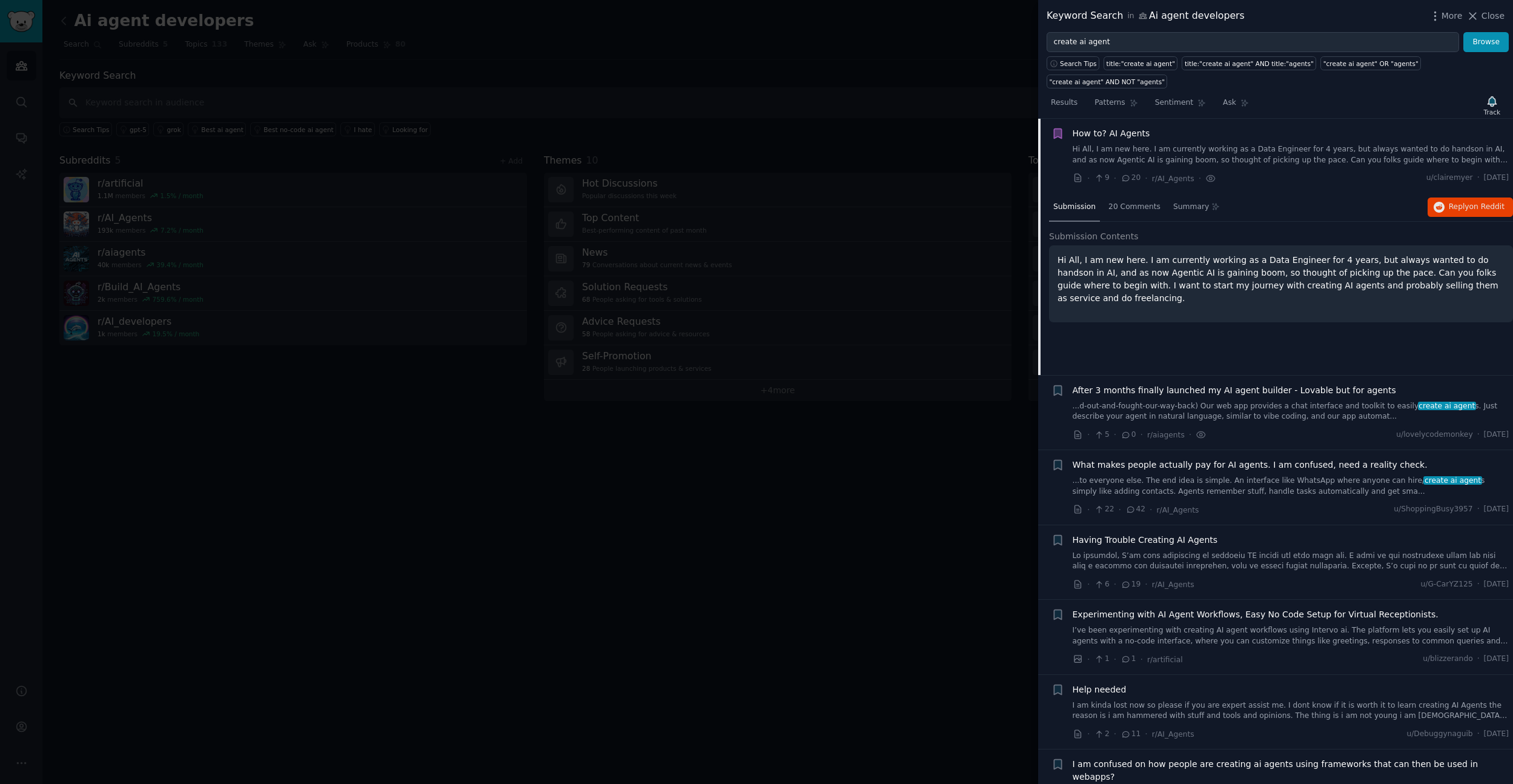
scroll to position [339, 0]
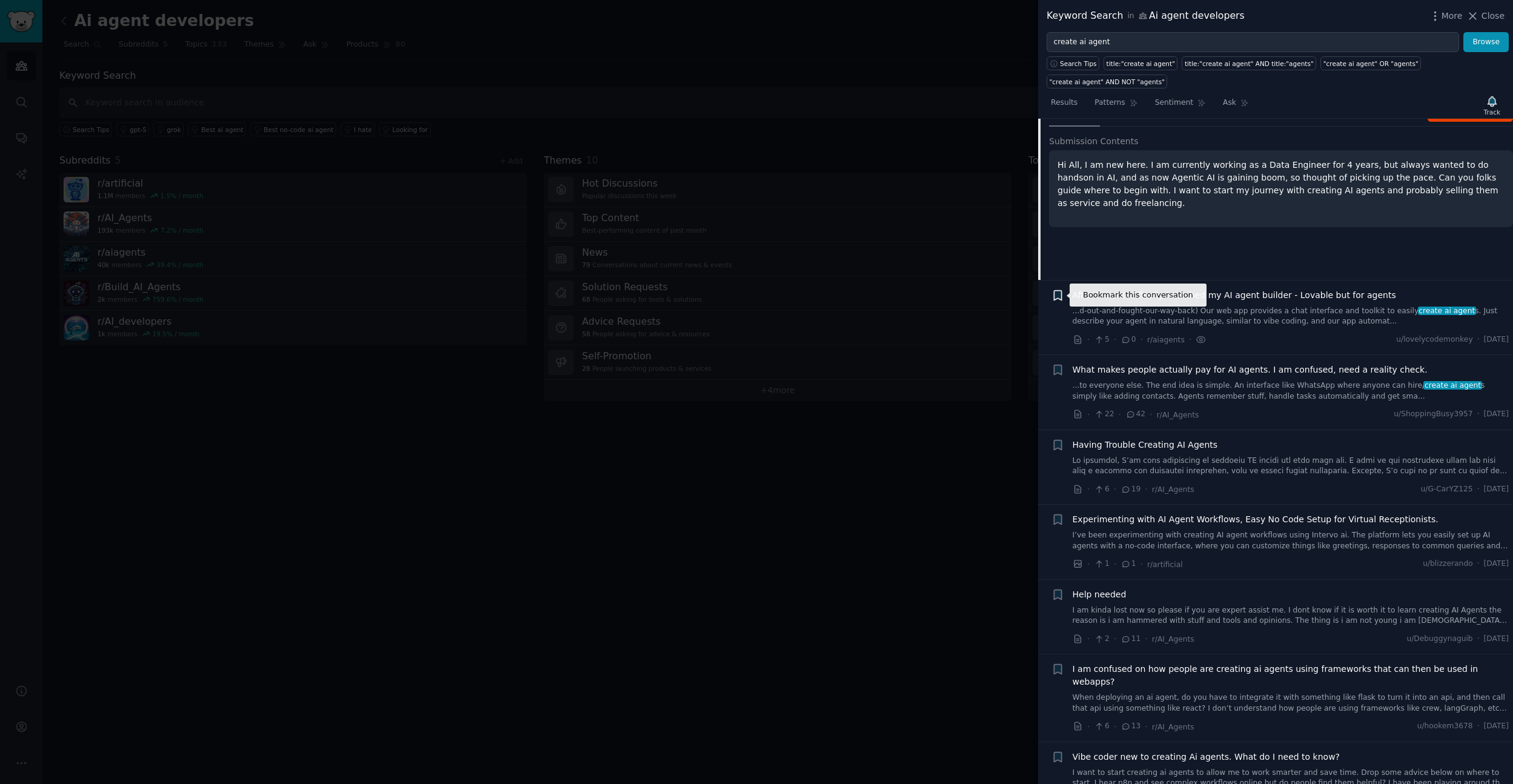
click at [1061, 298] on icon "button" at bounding box center [1057, 295] width 8 height 9
click at [1102, 354] on div "2 conversation s" at bounding box center [1122, 357] width 48 height 9
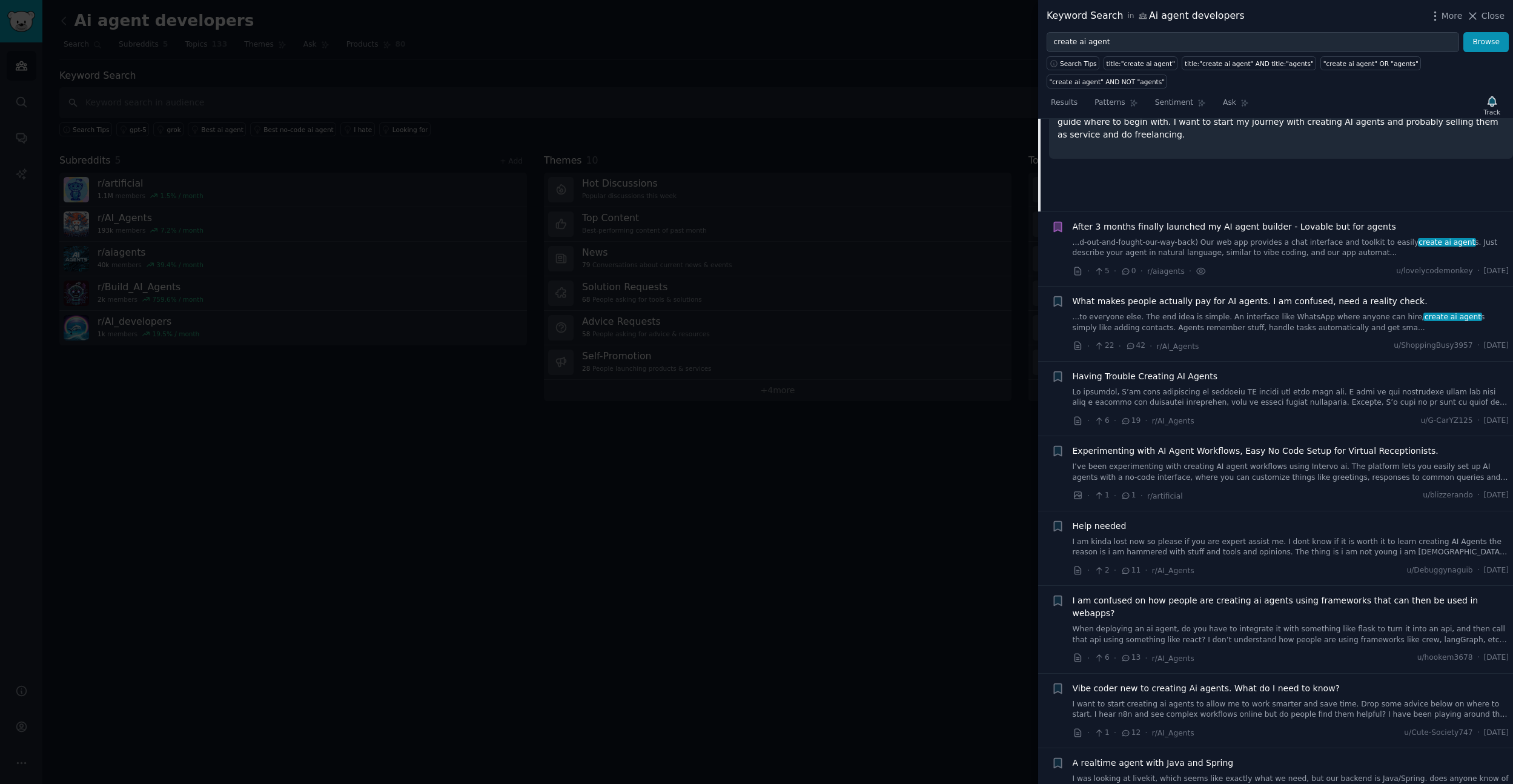
scroll to position [469, 0]
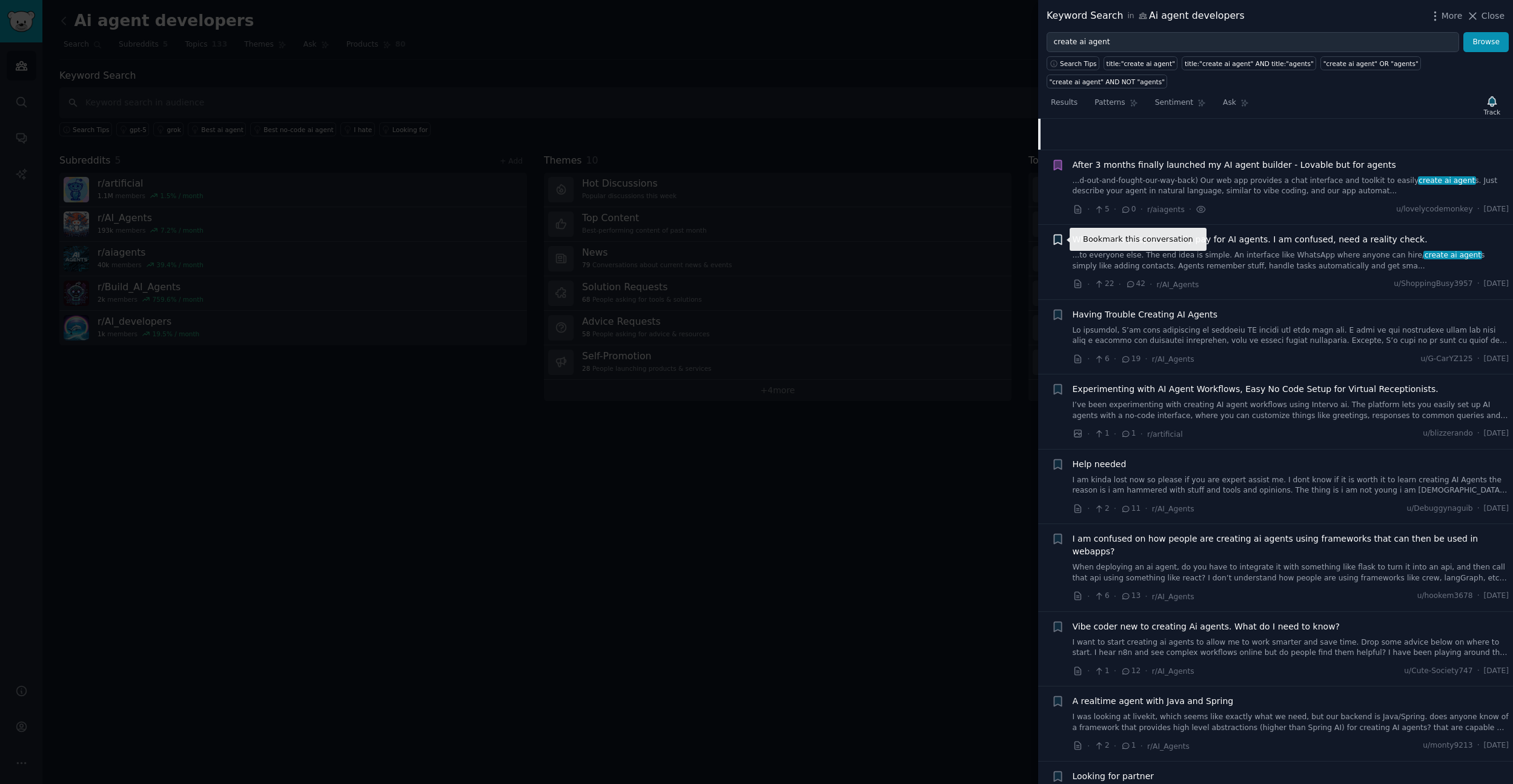
click at [1061, 238] on icon "button" at bounding box center [1057, 240] width 8 height 9
click at [1121, 288] on div "Pains" at bounding box center [1121, 292] width 51 height 11
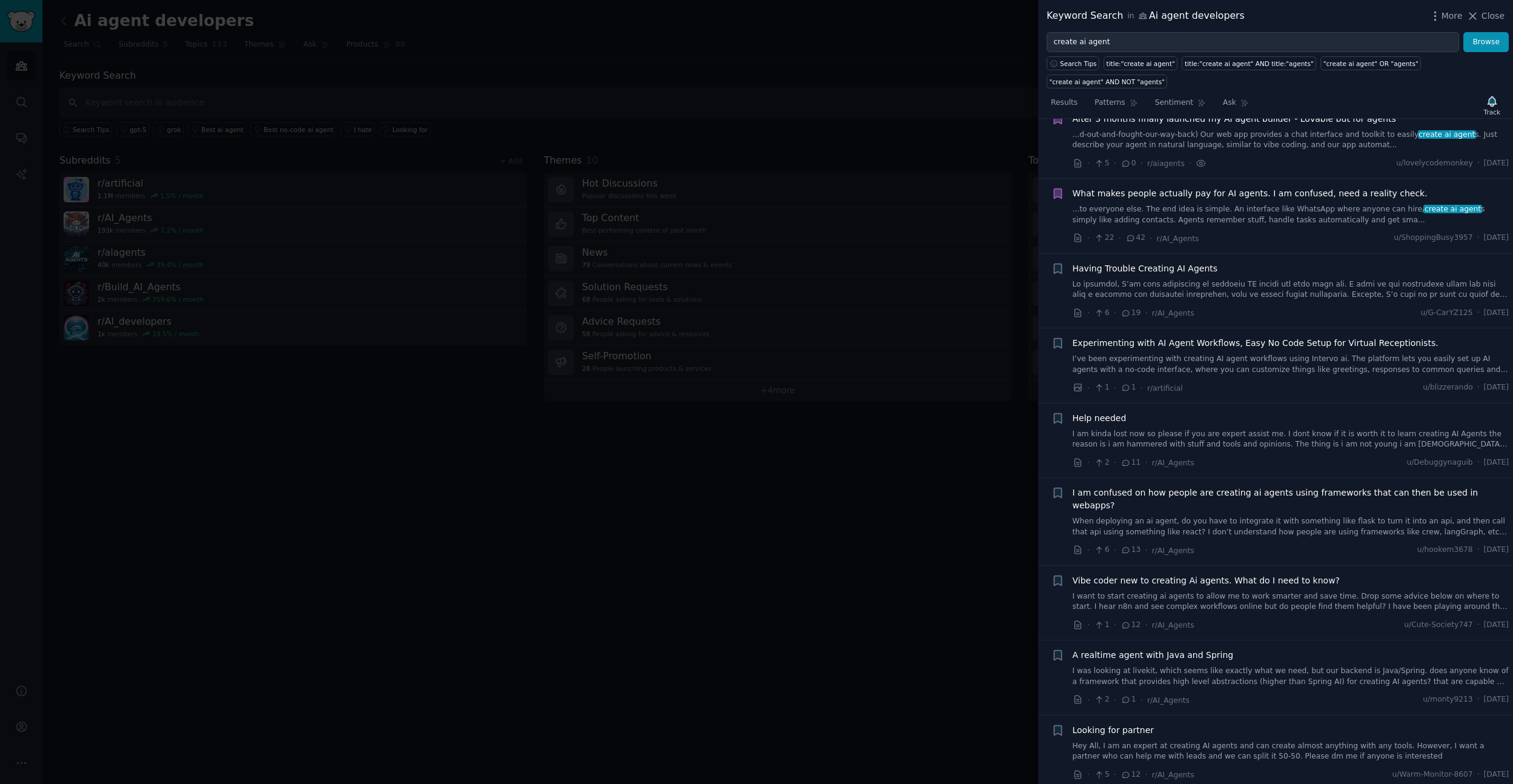
scroll to position [596, 0]
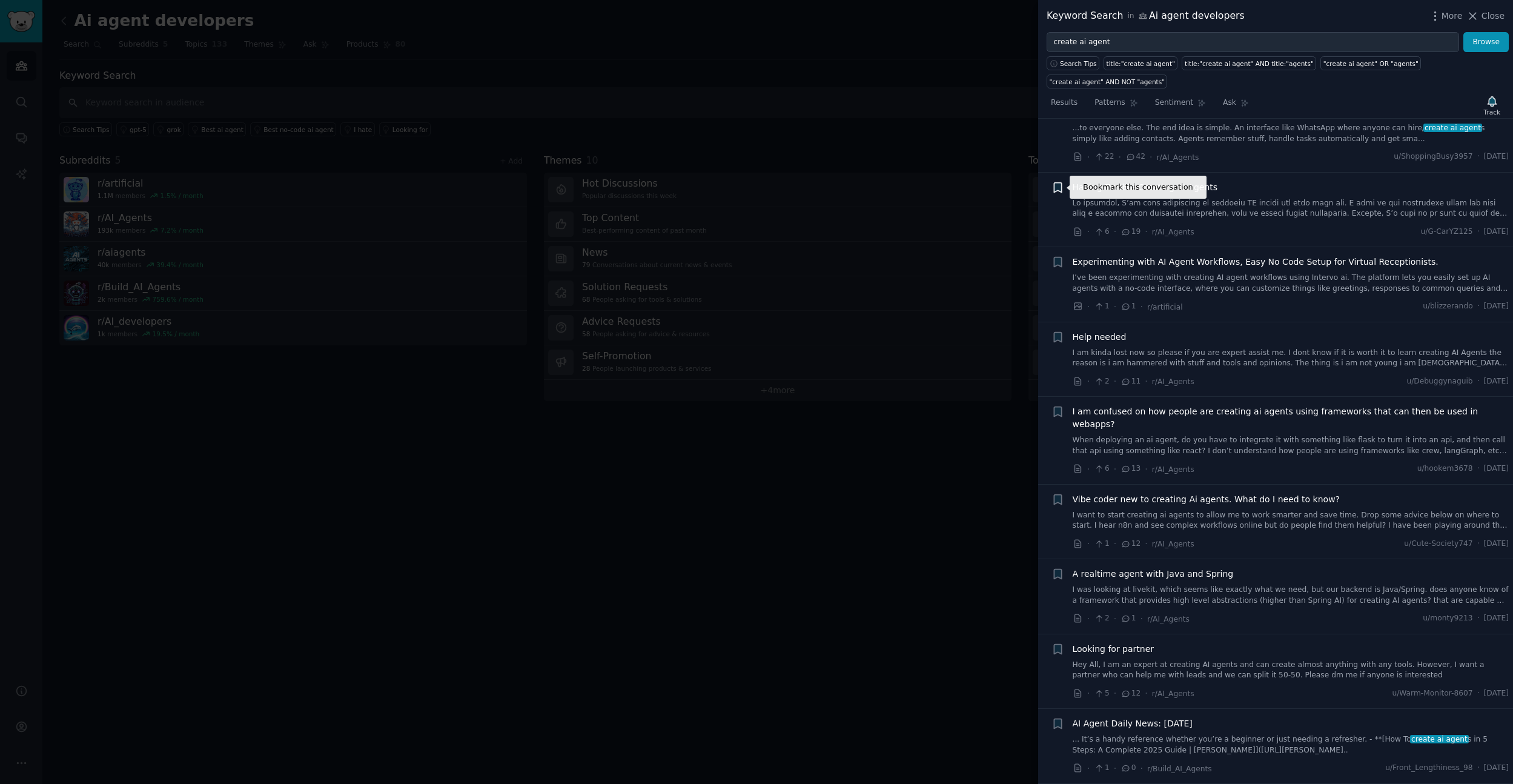
click at [1057, 188] on icon "button" at bounding box center [1057, 186] width 8 height 9
click at [1112, 241] on div "Pains" at bounding box center [1121, 239] width 51 height 11
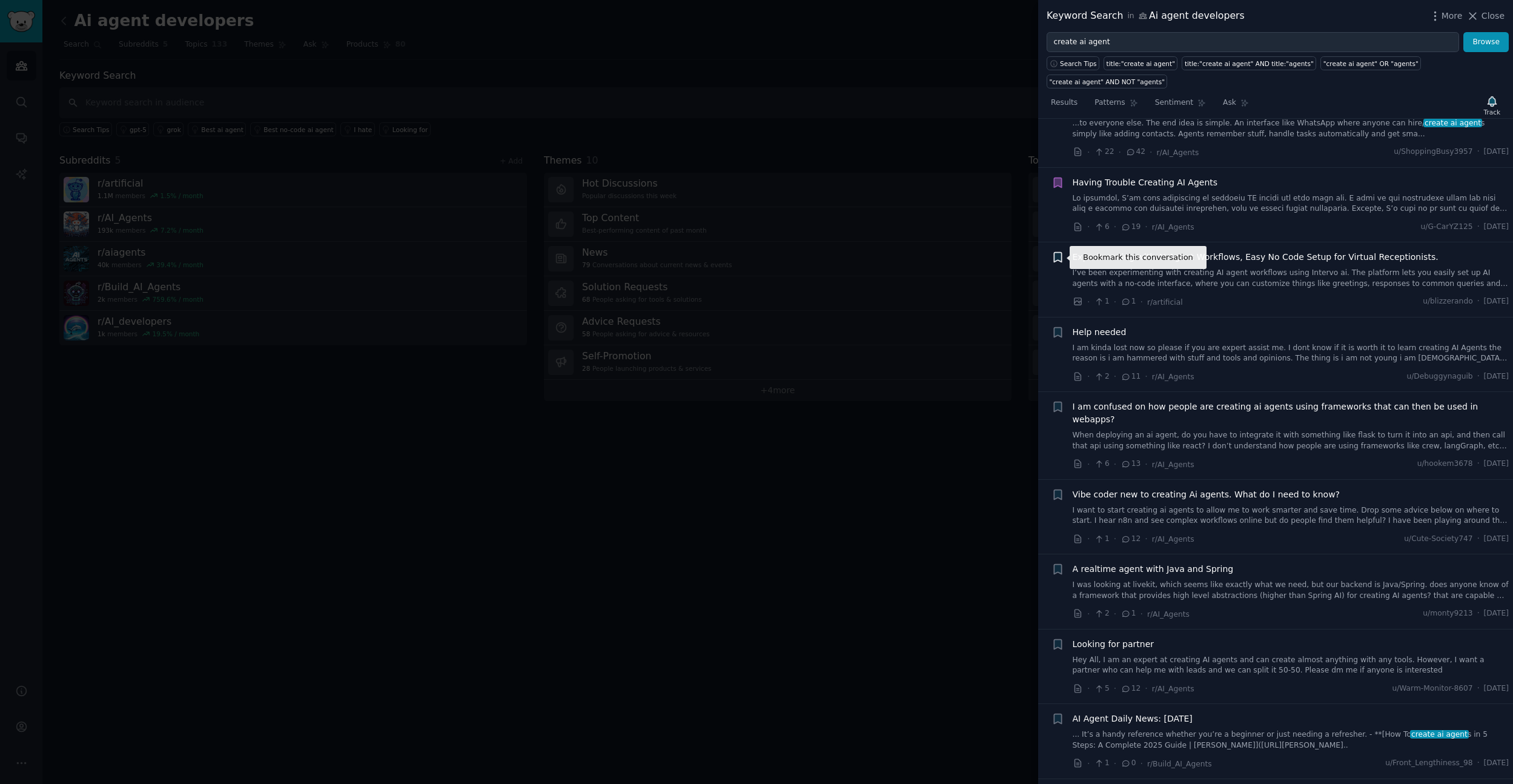
click at [1057, 258] on icon "button" at bounding box center [1057, 257] width 8 height 9
click at [1148, 316] on div "Pains 5 conversation s" at bounding box center [1134, 313] width 115 height 24
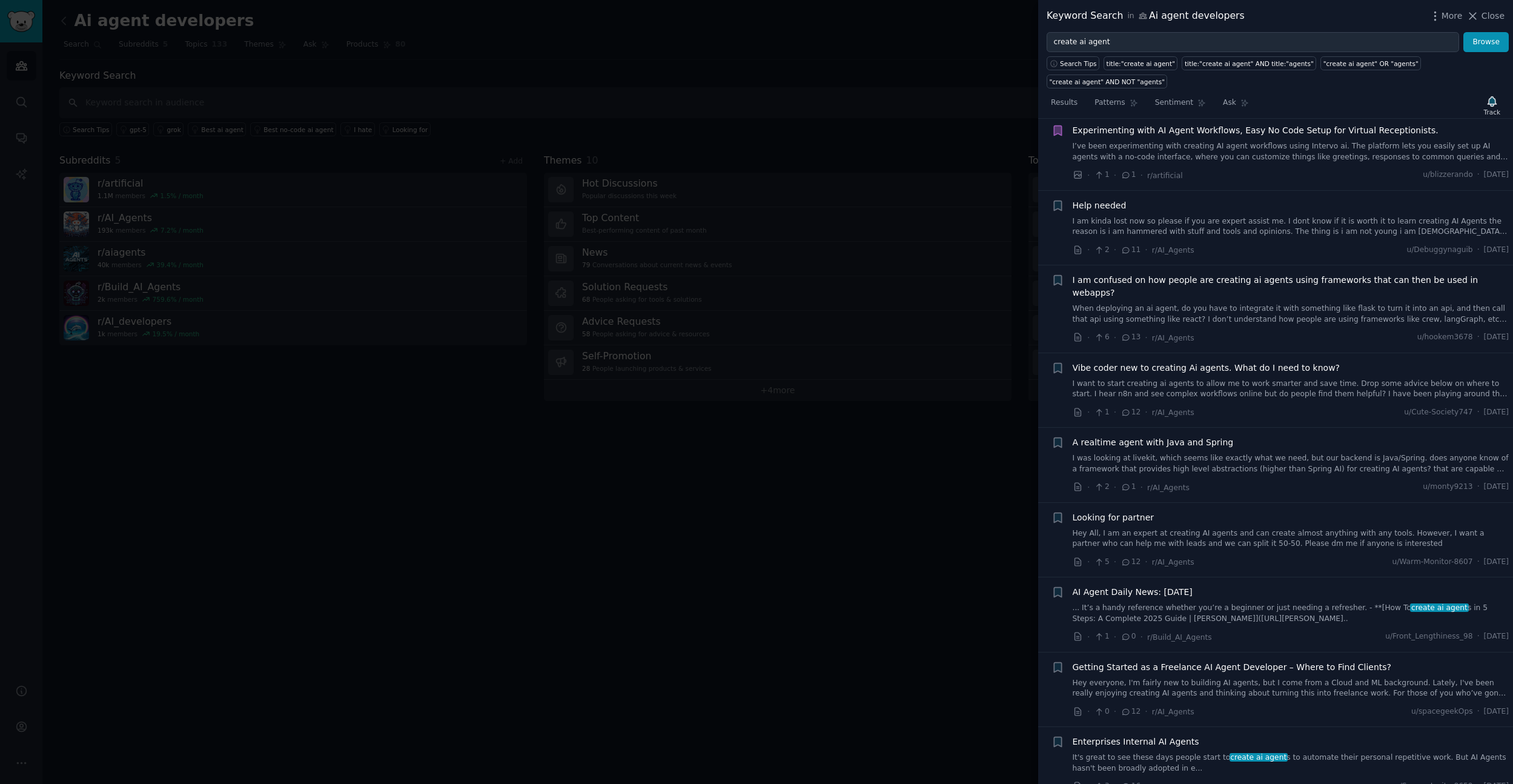
scroll to position [732, 0]
click at [1059, 205] on icon "button" at bounding box center [1057, 201] width 13 height 13
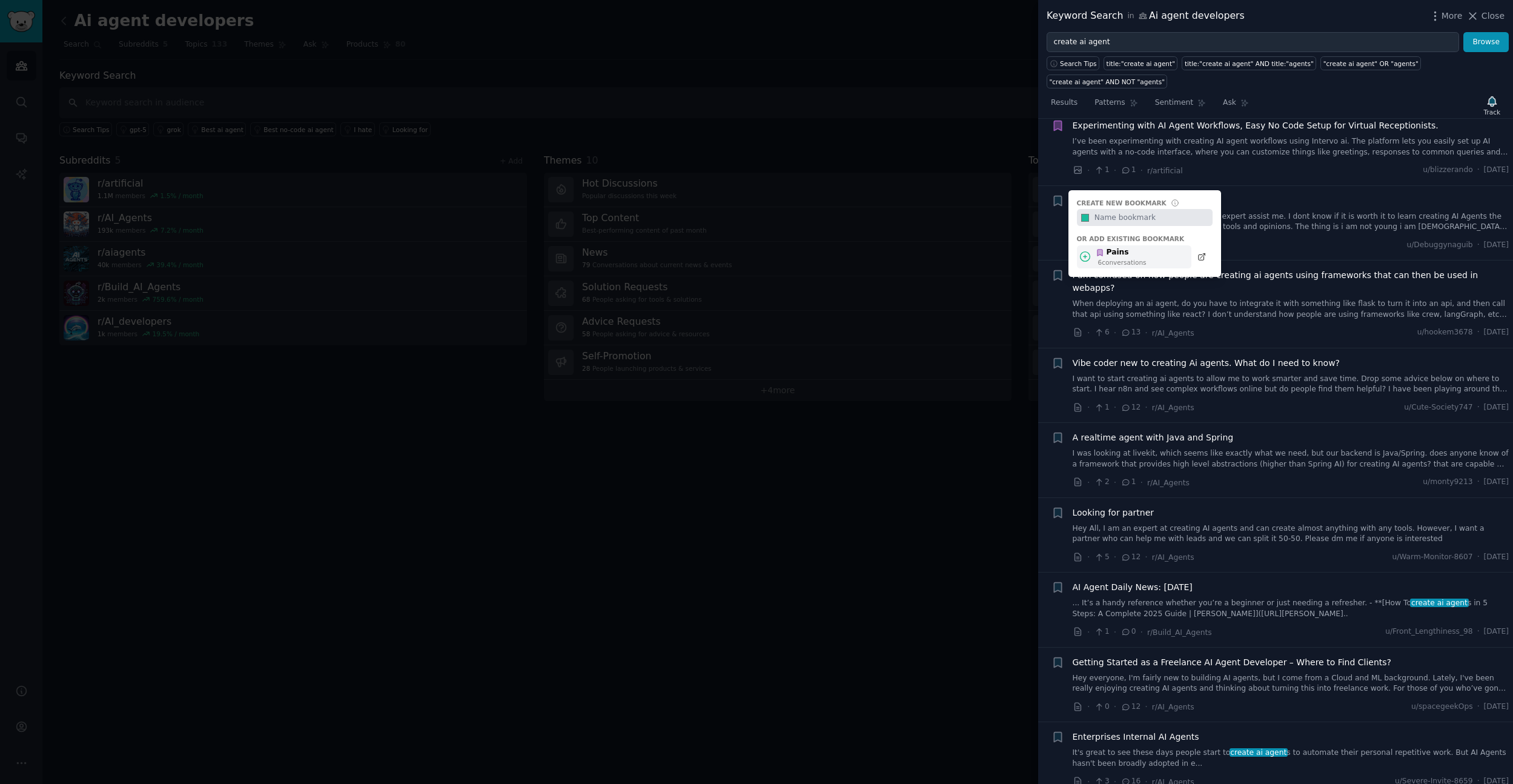
click at [1105, 253] on div "Pains" at bounding box center [1121, 252] width 51 height 11
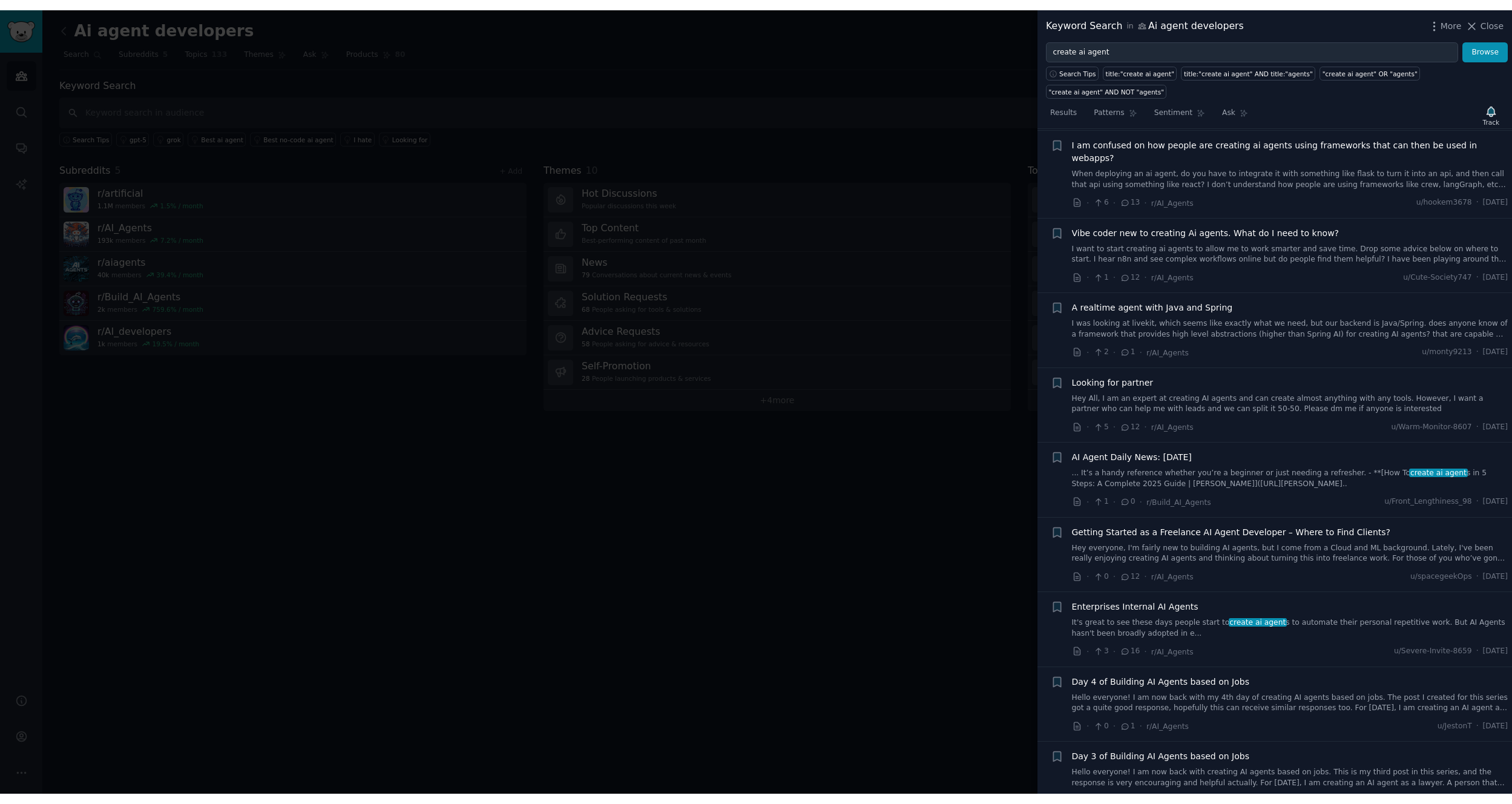
scroll to position [965, 0]
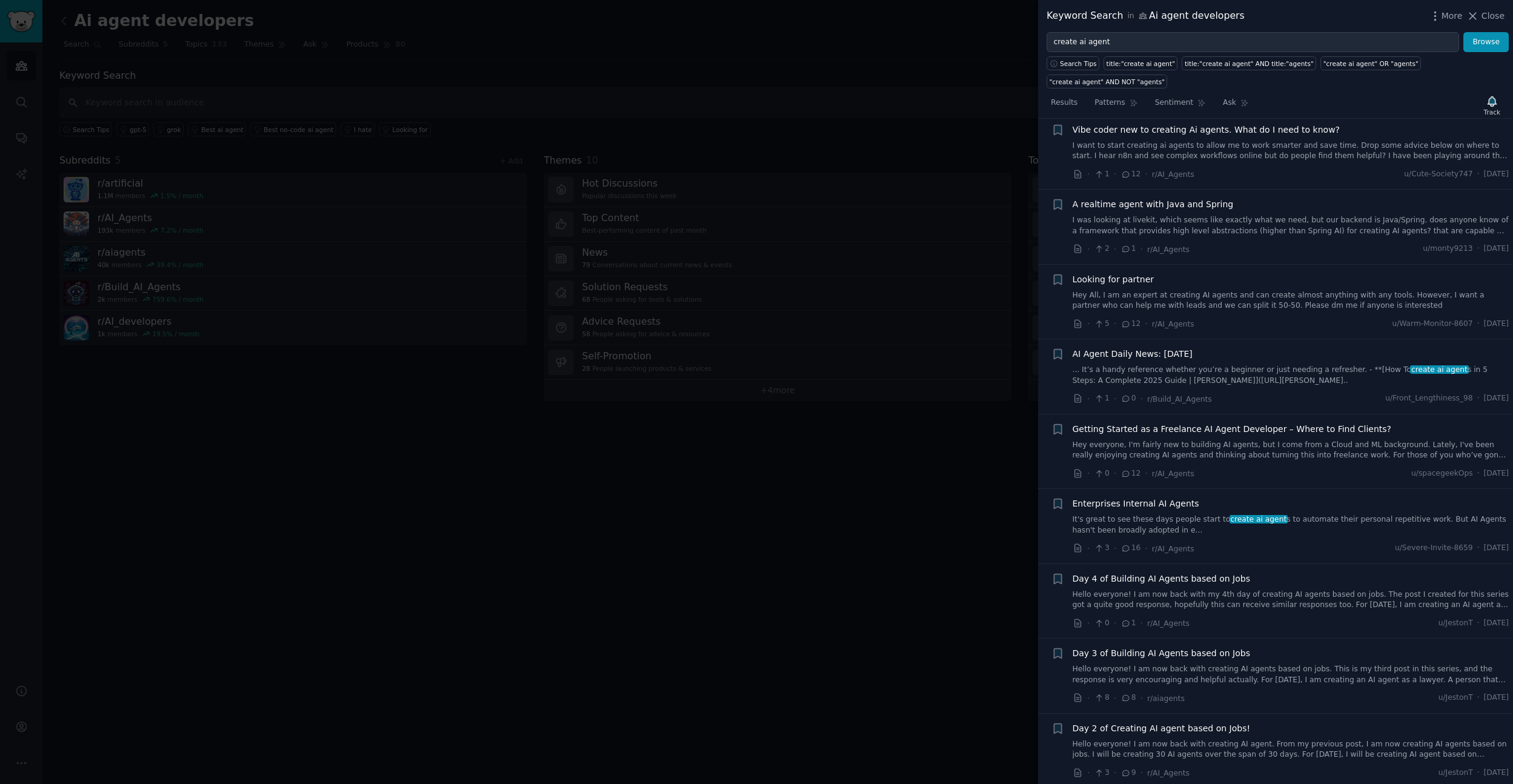
click at [892, 222] on div at bounding box center [756, 392] width 1513 height 784
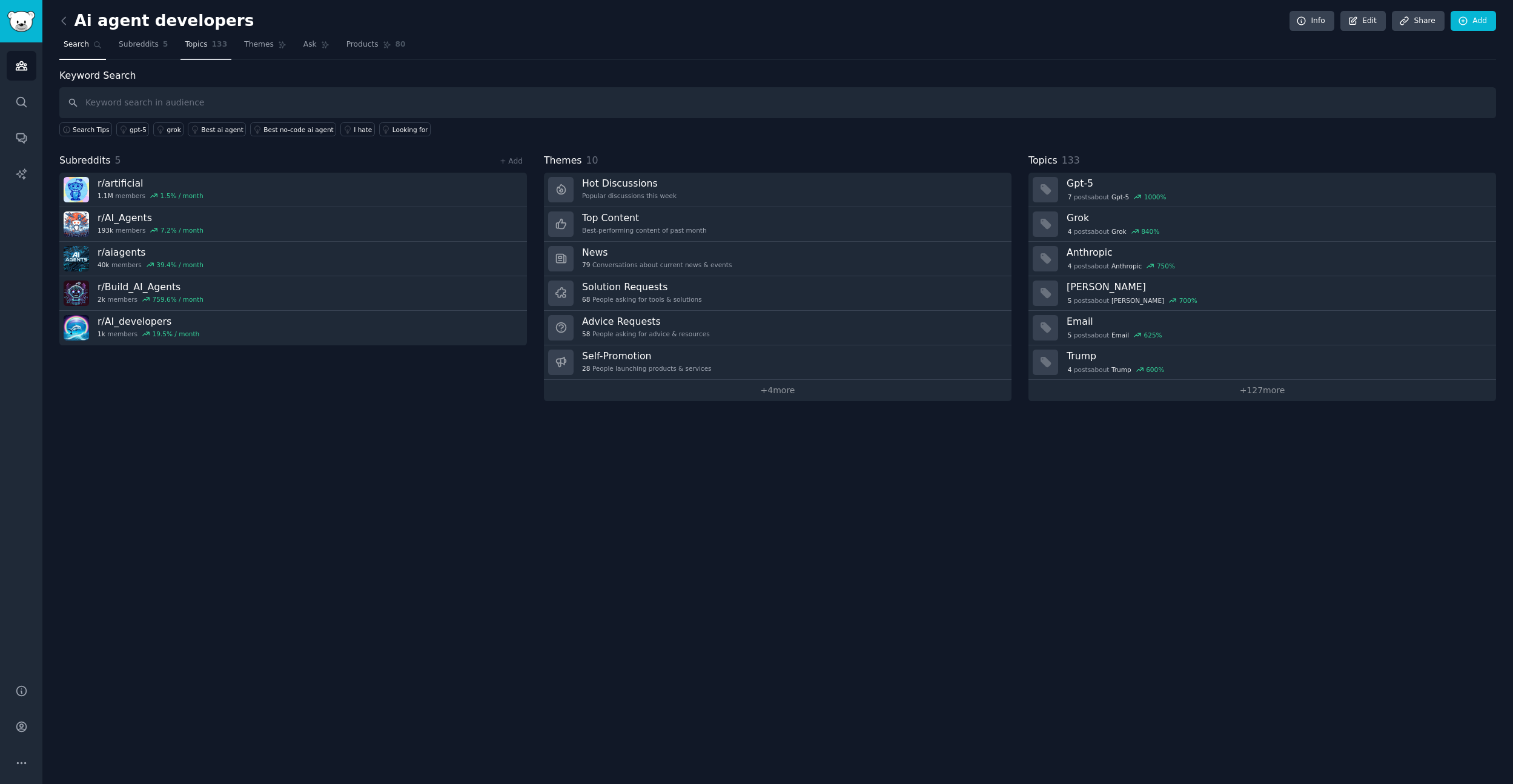
click at [207, 52] on link "Topics 133" at bounding box center [205, 48] width 51 height 25
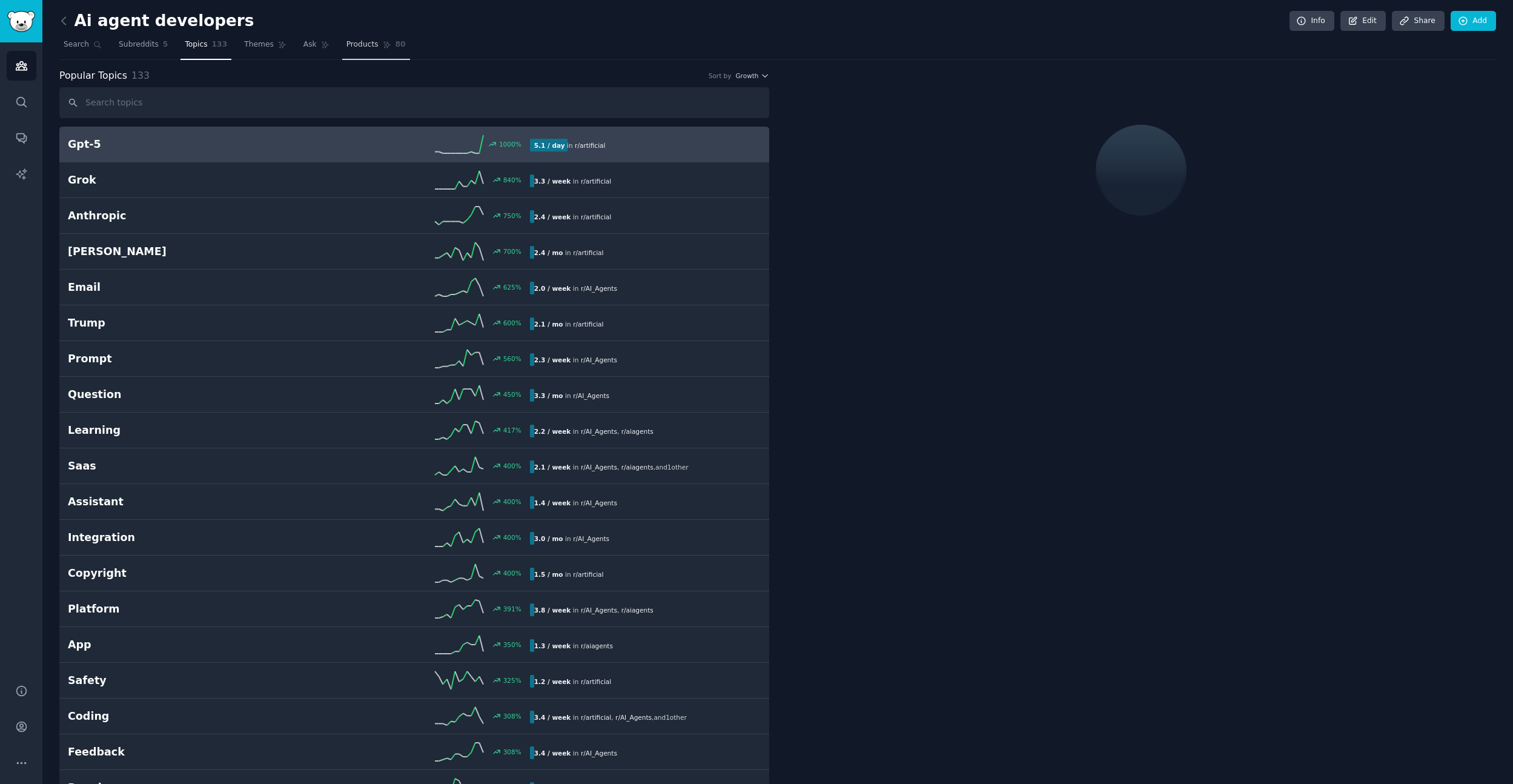
click at [351, 48] on span "Products" at bounding box center [362, 44] width 32 height 11
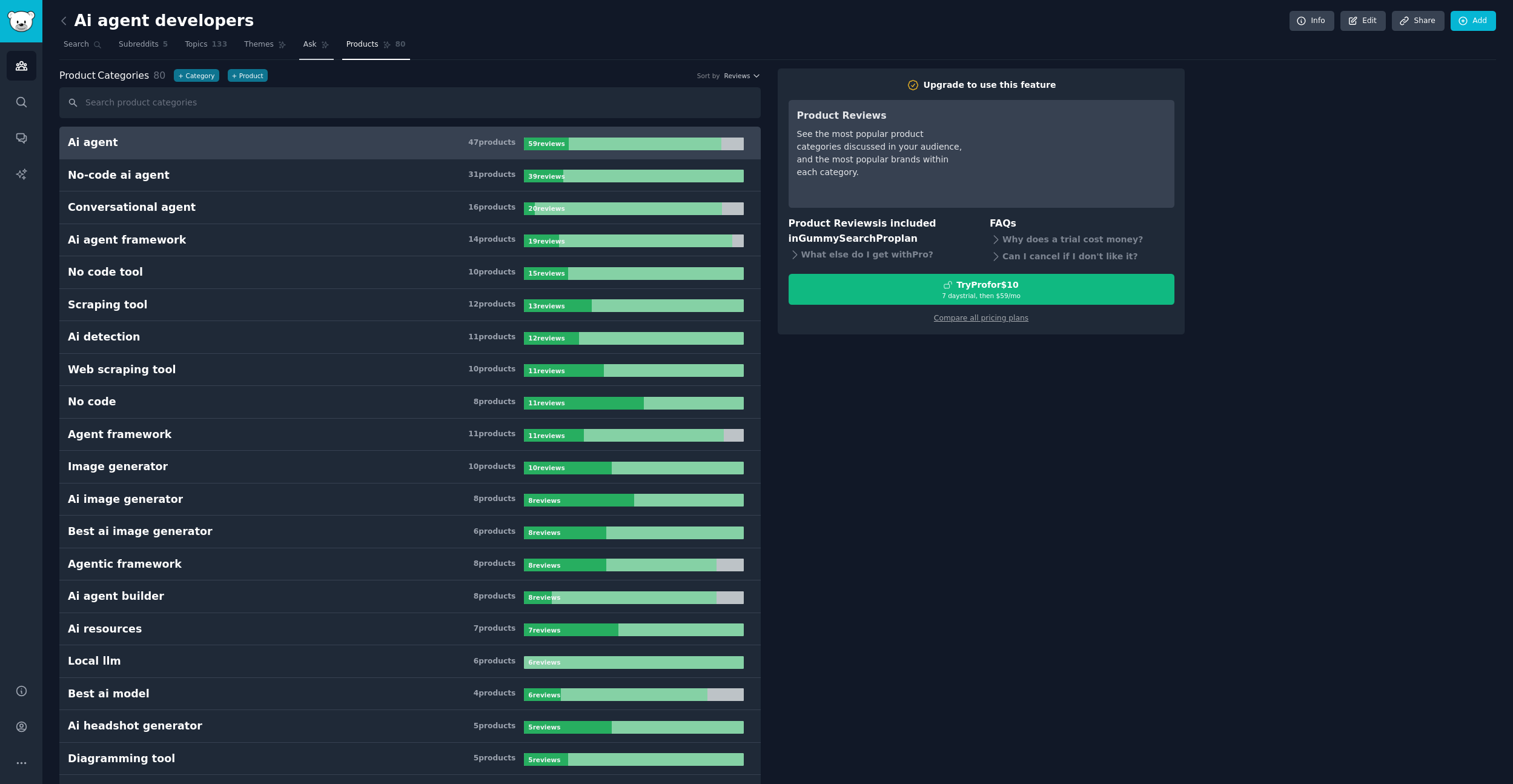
click at [306, 48] on span "Ask" at bounding box center [310, 44] width 13 height 11
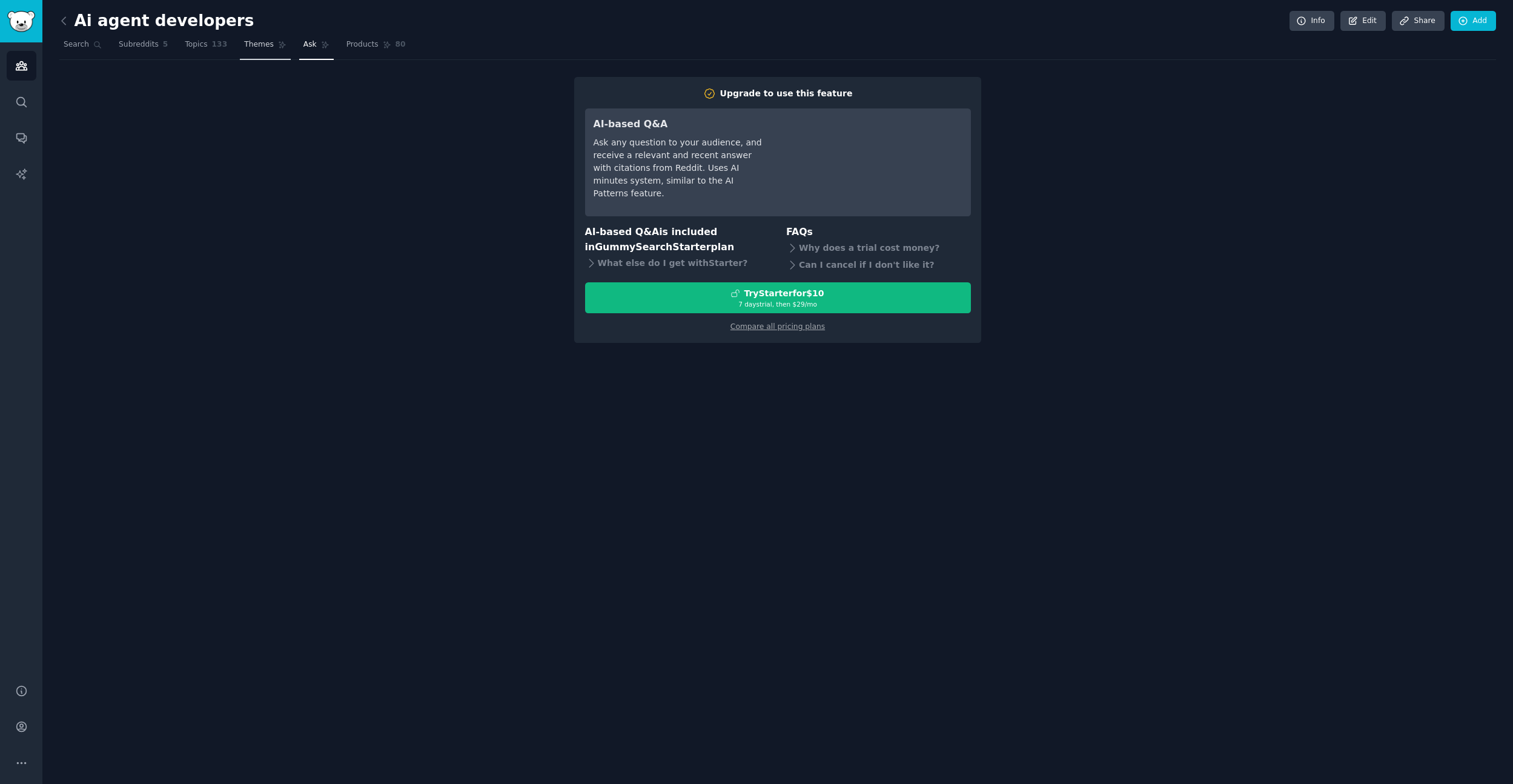
click at [265, 49] on span "Themes" at bounding box center [258, 44] width 29 height 11
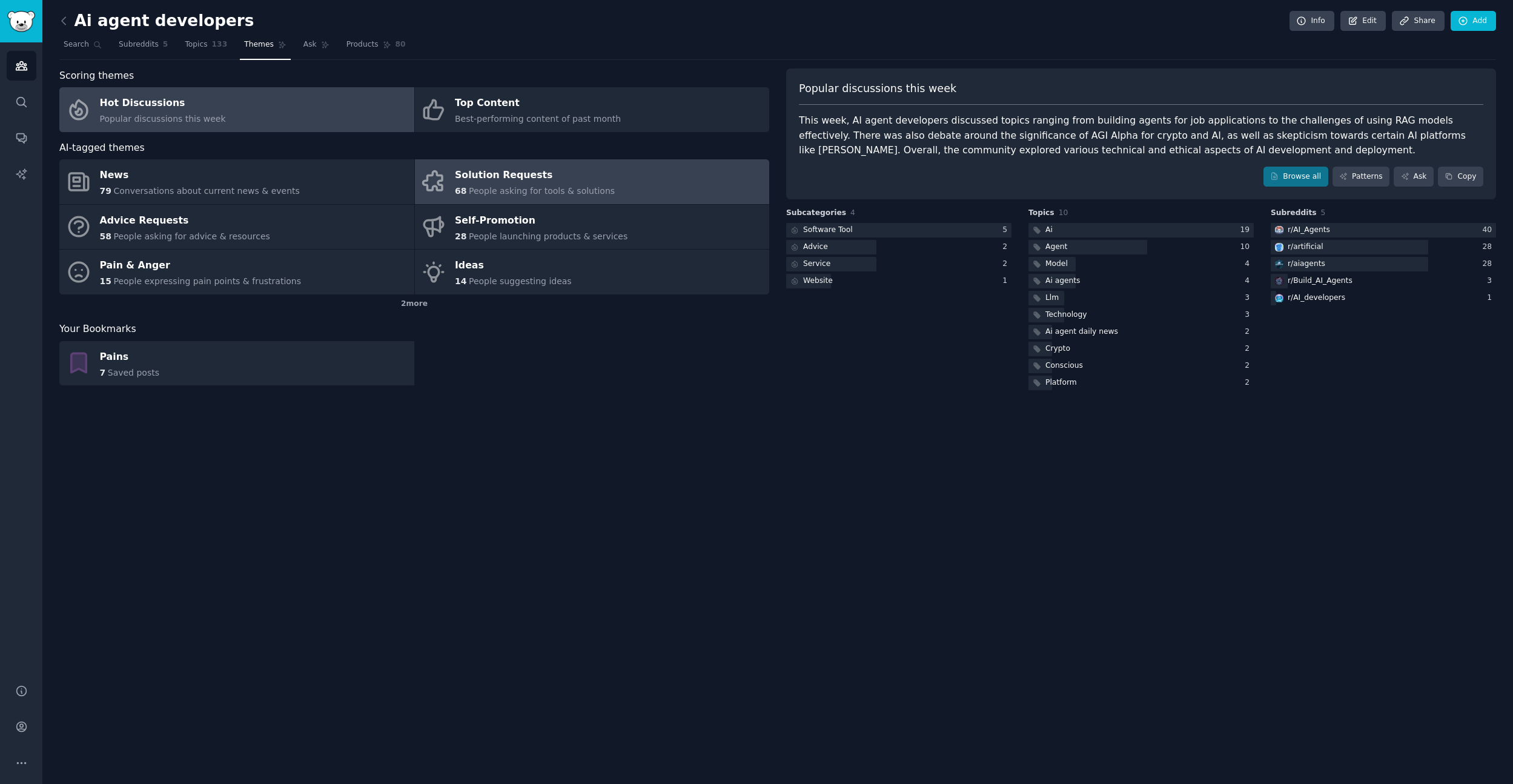
click at [474, 171] on div "Solution Requests" at bounding box center [535, 175] width 160 height 19
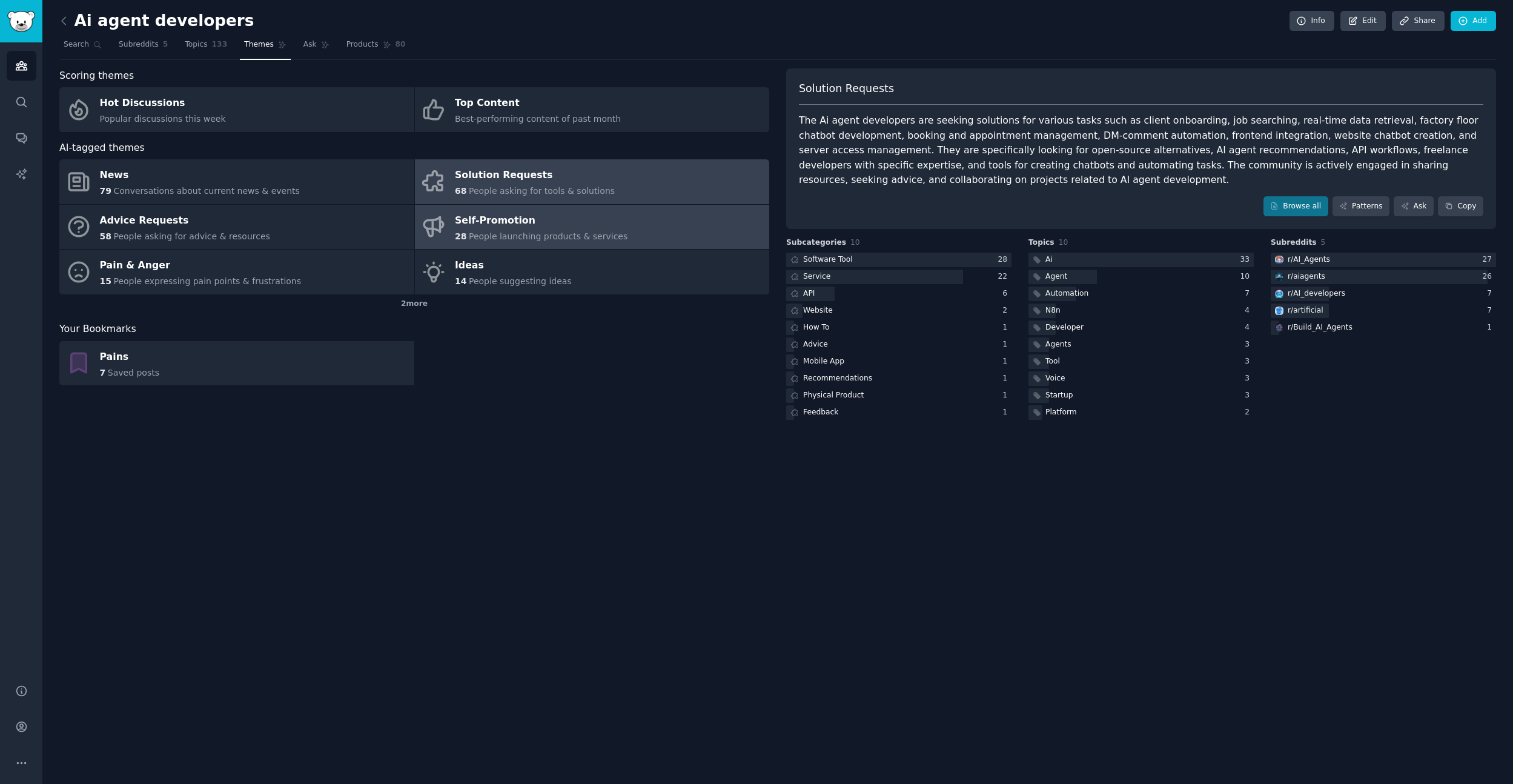
click at [519, 233] on span "People launching products & services" at bounding box center [548, 236] width 159 height 9
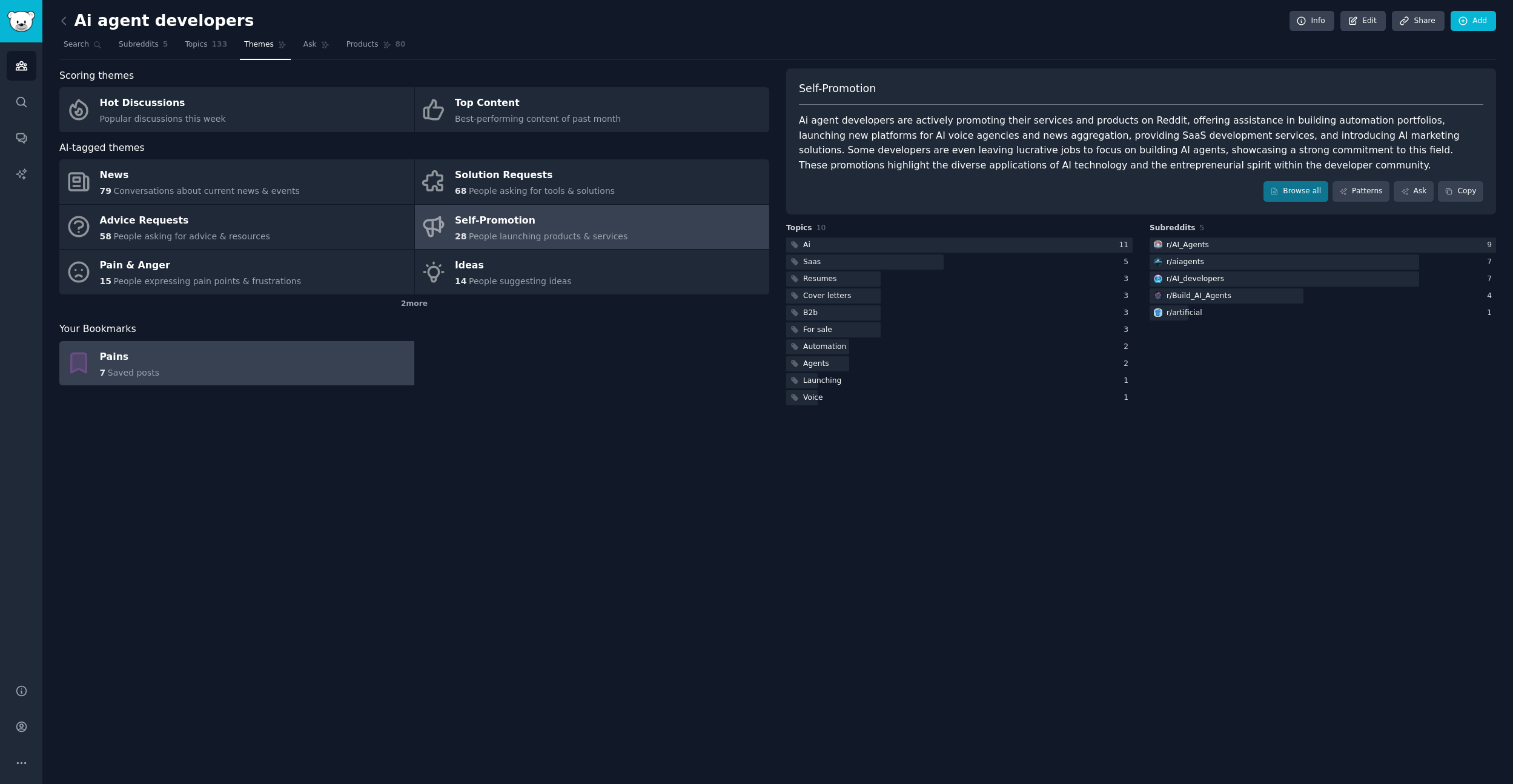
click at [173, 365] on link "Pains 7 Saved posts" at bounding box center [237, 364] width 355 height 45
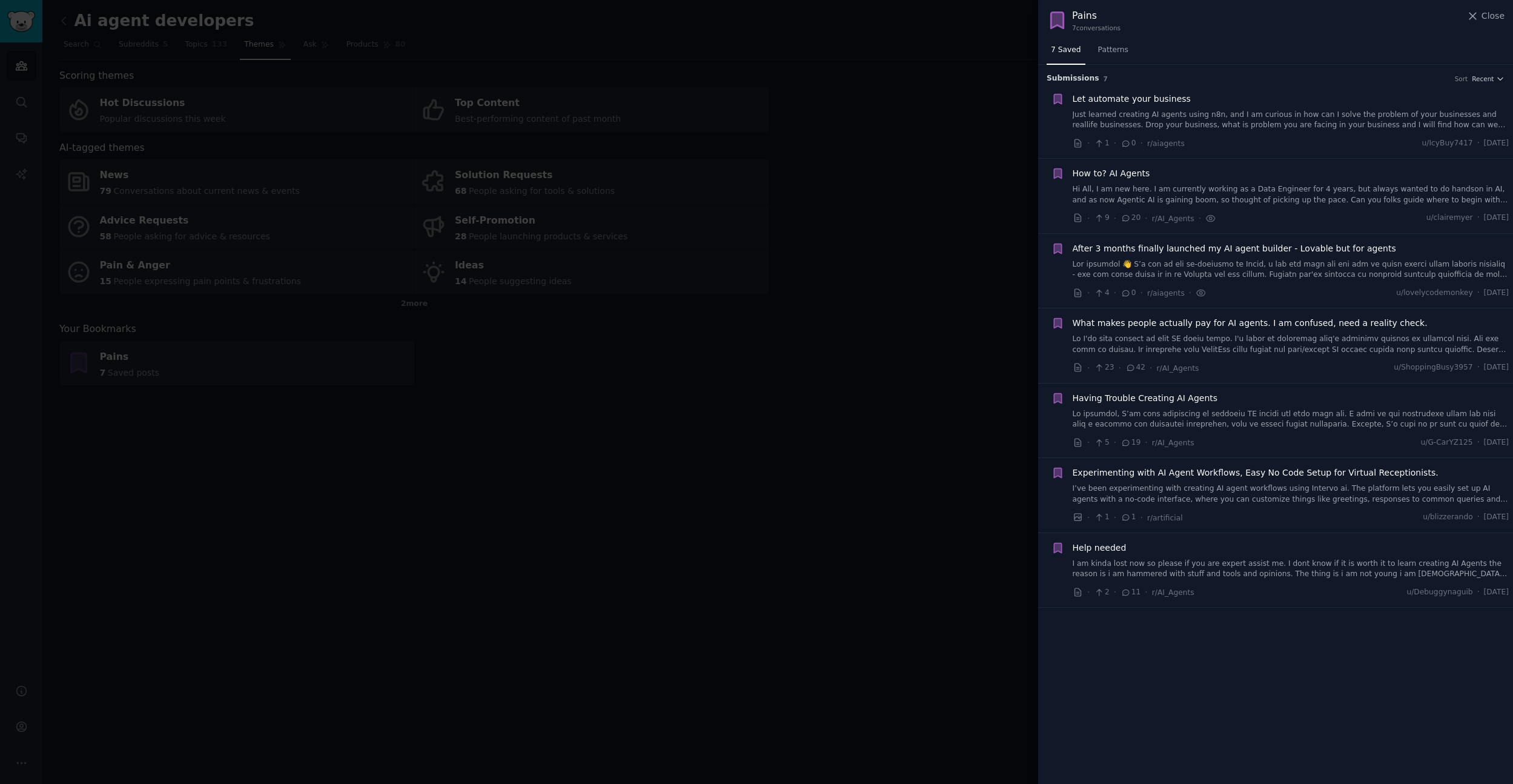
click at [547, 218] on div at bounding box center [756, 392] width 1513 height 784
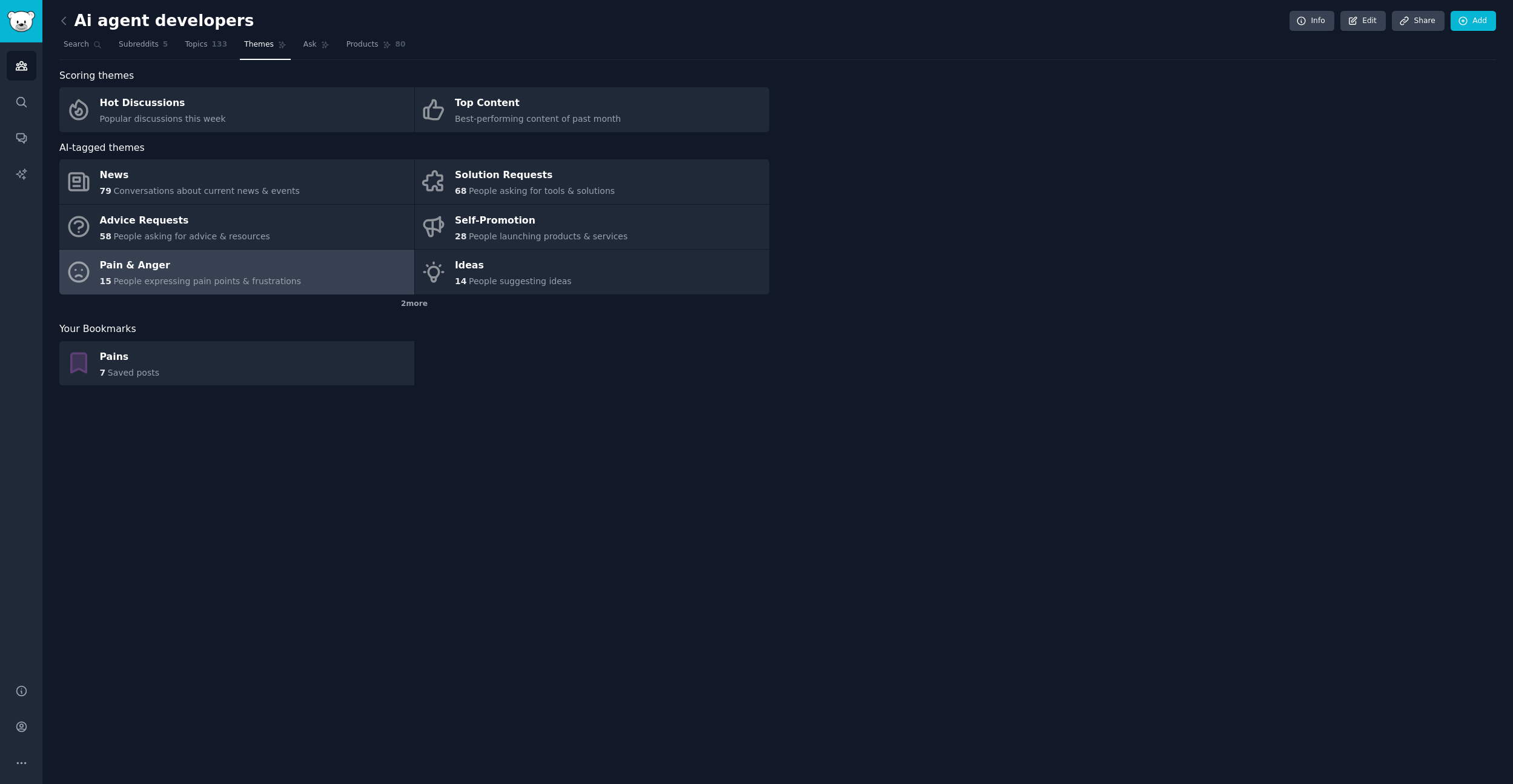
click at [181, 265] on div "Pain & Anger" at bounding box center [201, 265] width 201 height 19
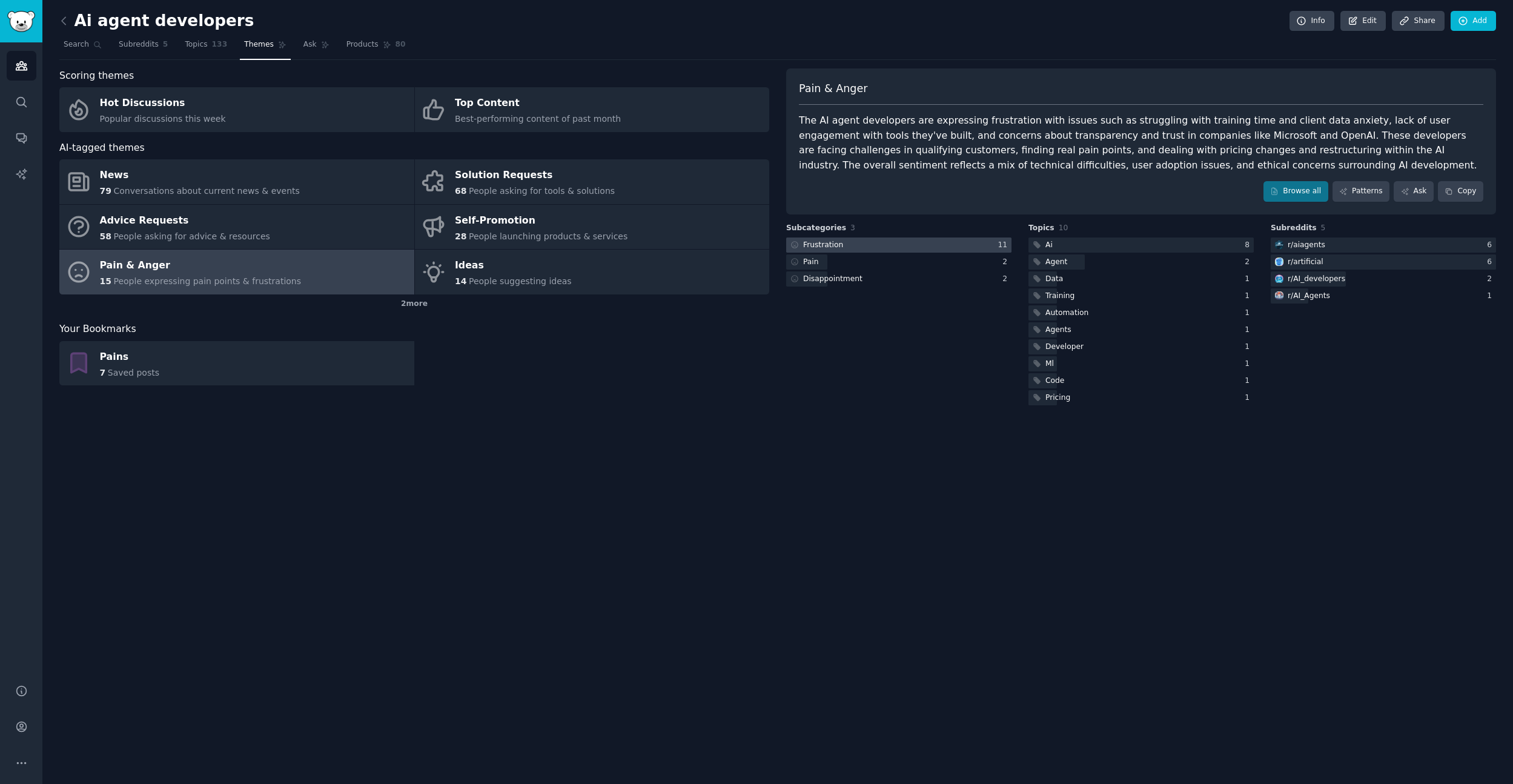
click at [914, 247] on div at bounding box center [899, 245] width 225 height 15
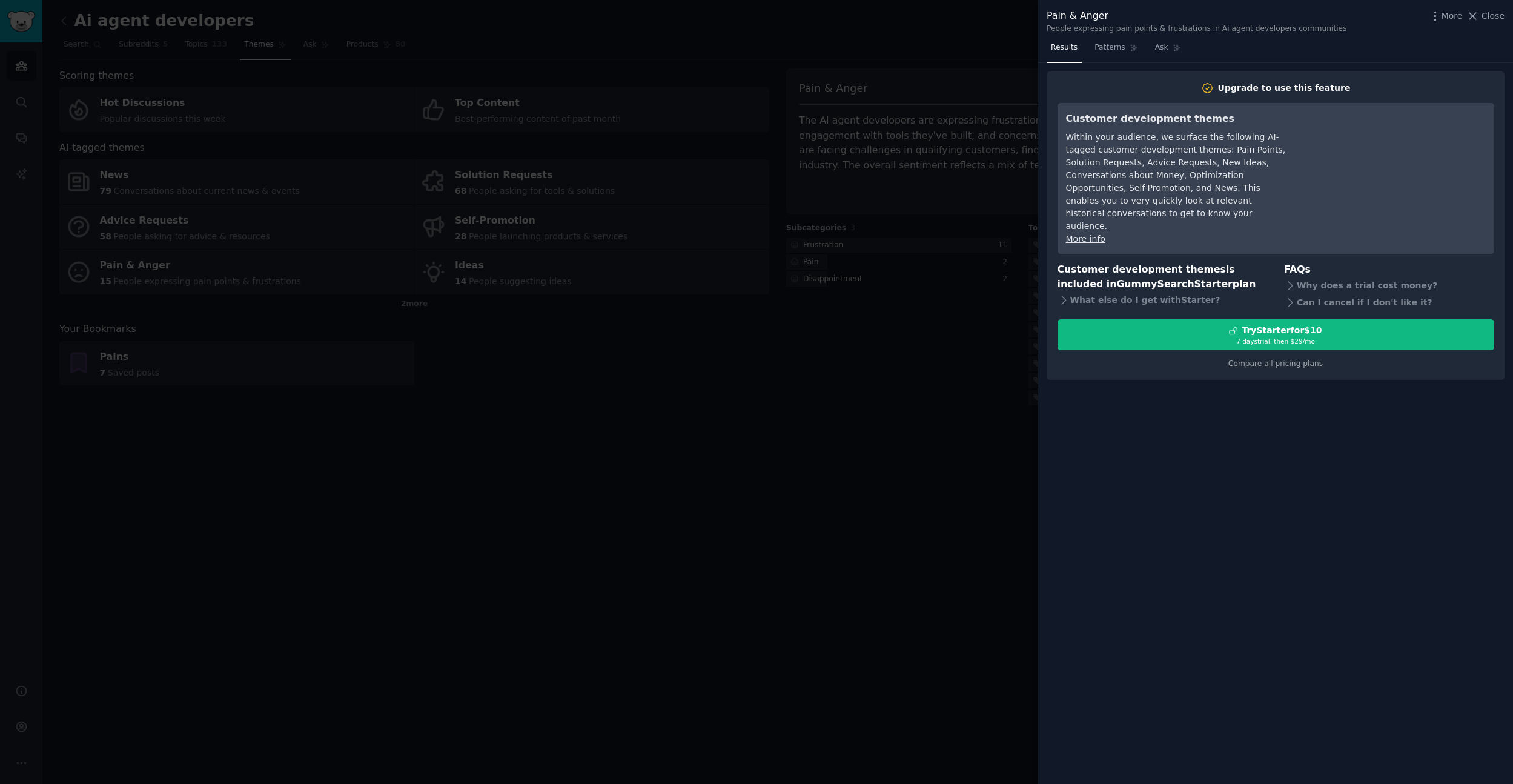
click at [952, 266] on div at bounding box center [756, 392] width 1513 height 784
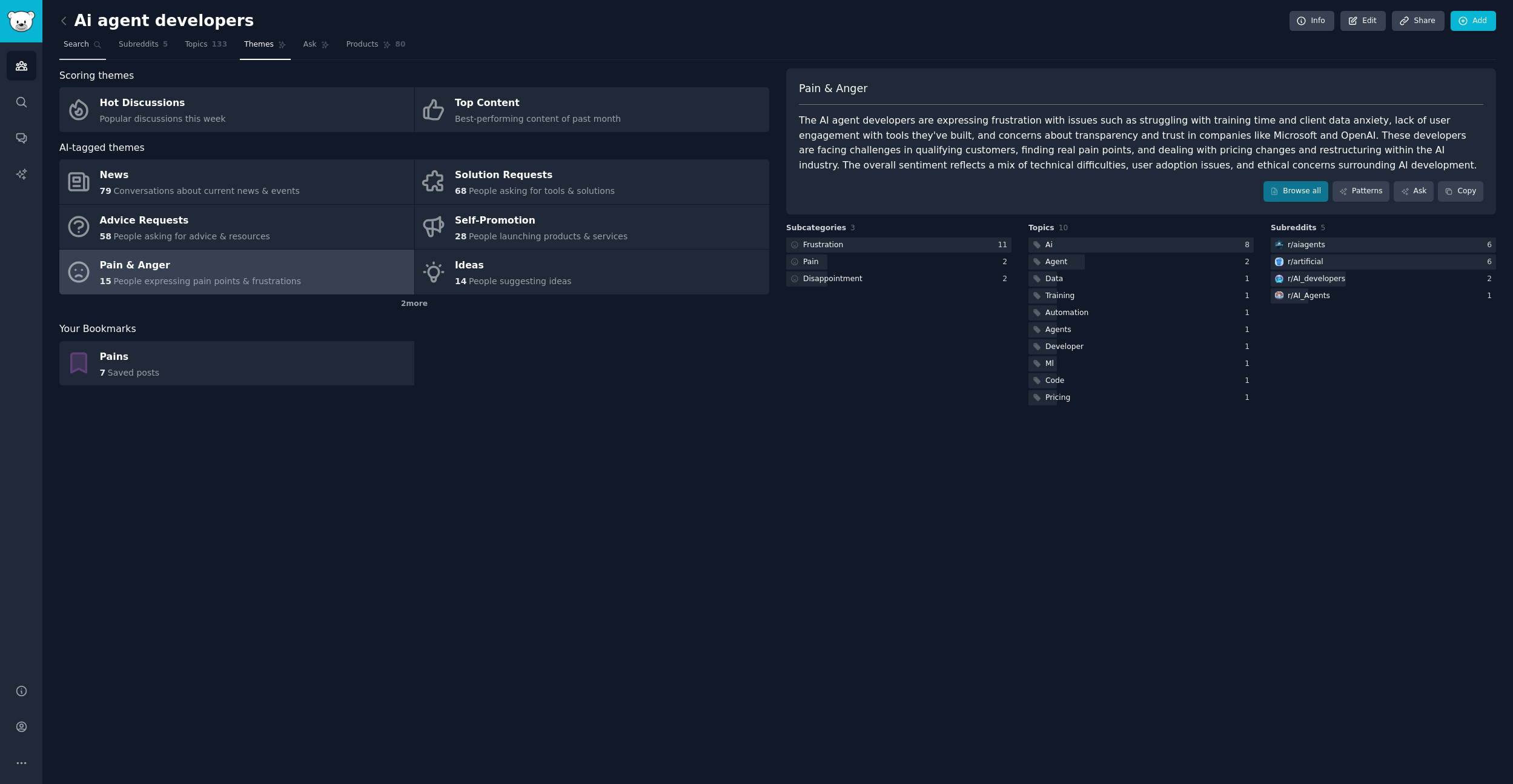
click at [95, 46] on icon at bounding box center [98, 45] width 9 height 9
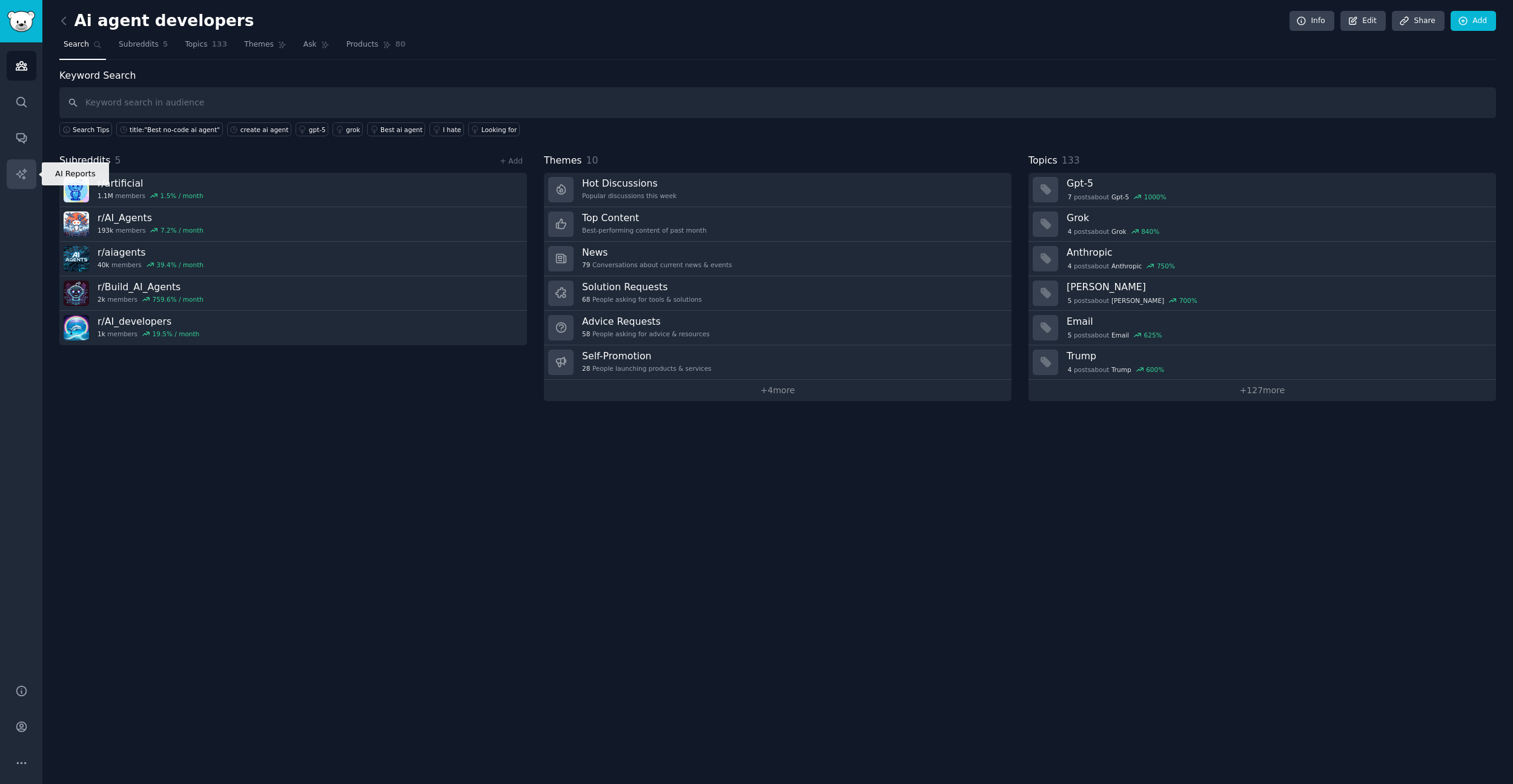
click at [26, 165] on link "AI Reports" at bounding box center [21, 174] width 29 height 29
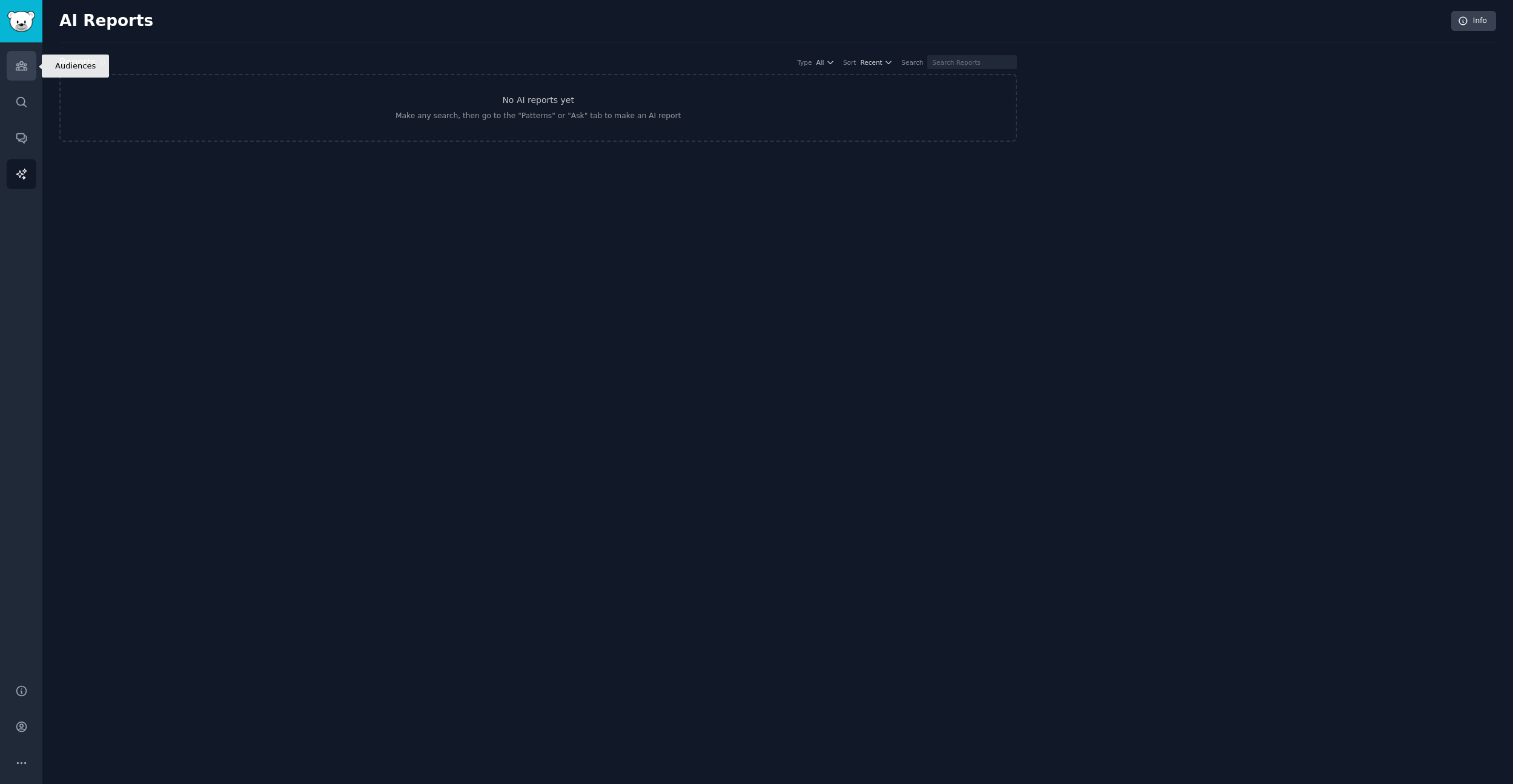
click at [26, 79] on link "Audiences" at bounding box center [21, 65] width 29 height 29
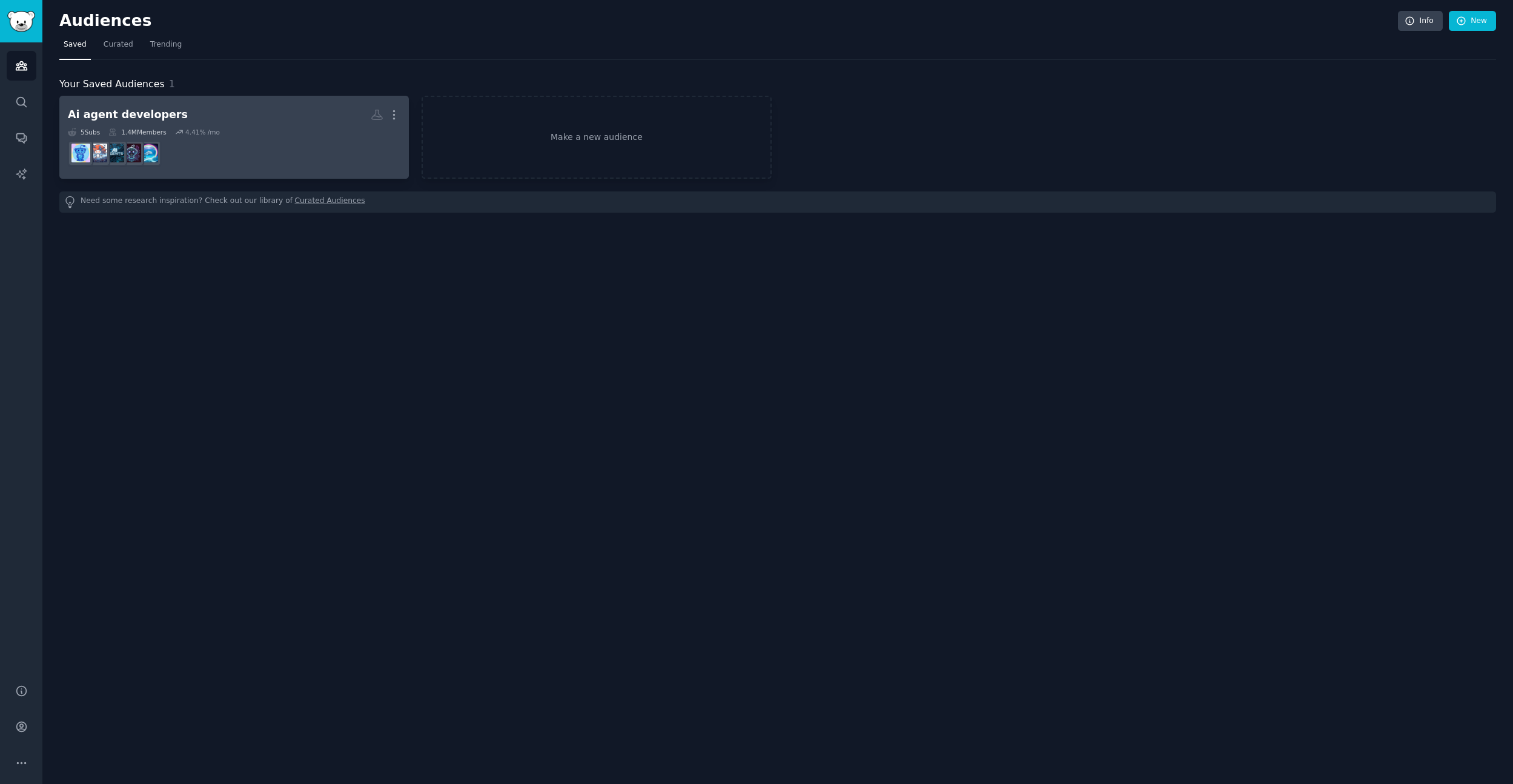
click at [173, 115] on h2 "Ai agent developers More" at bounding box center [233, 115] width 332 height 21
